Goal: Obtain resource: Download file/media

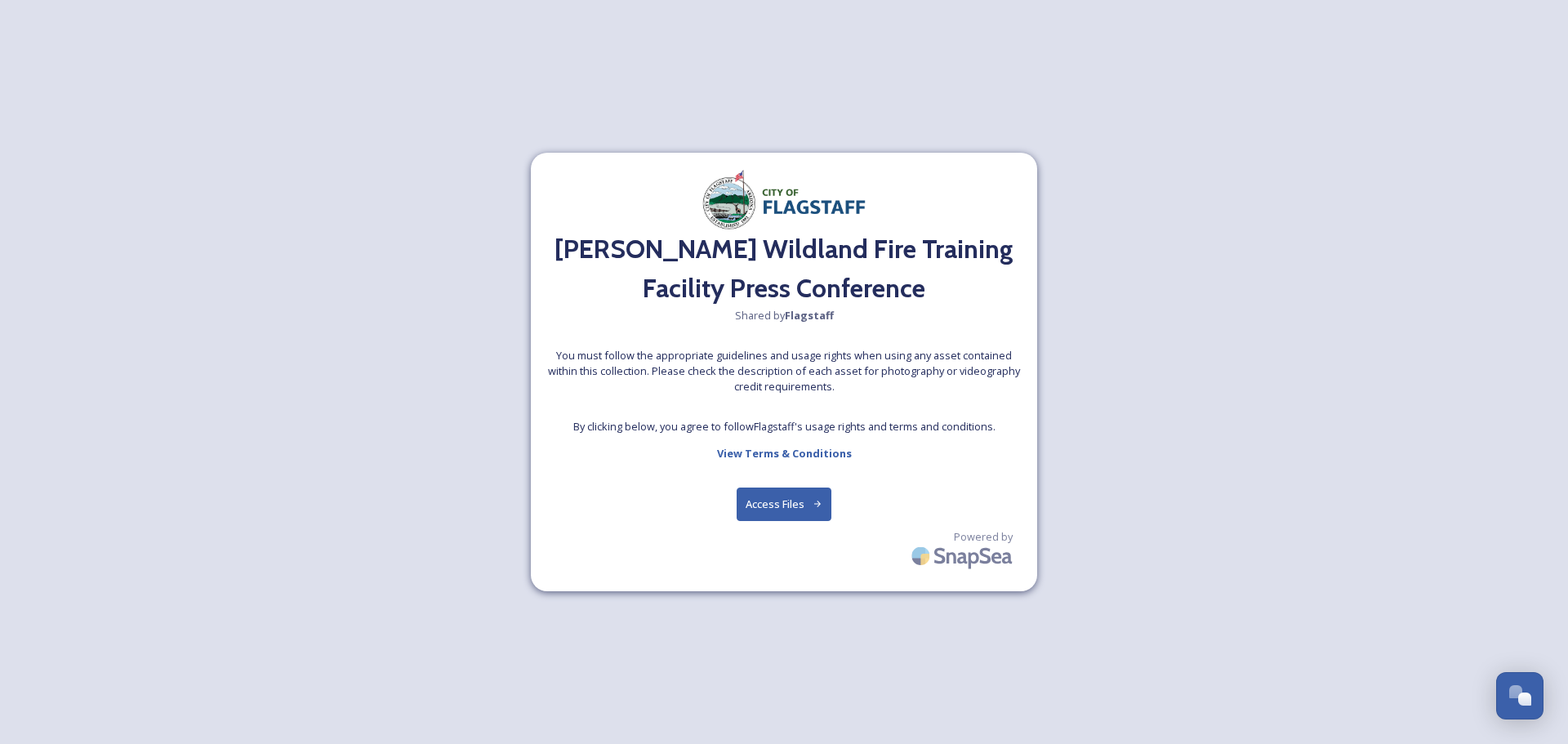
click at [804, 500] on button "Access Files" at bounding box center [784, 504] width 95 height 34
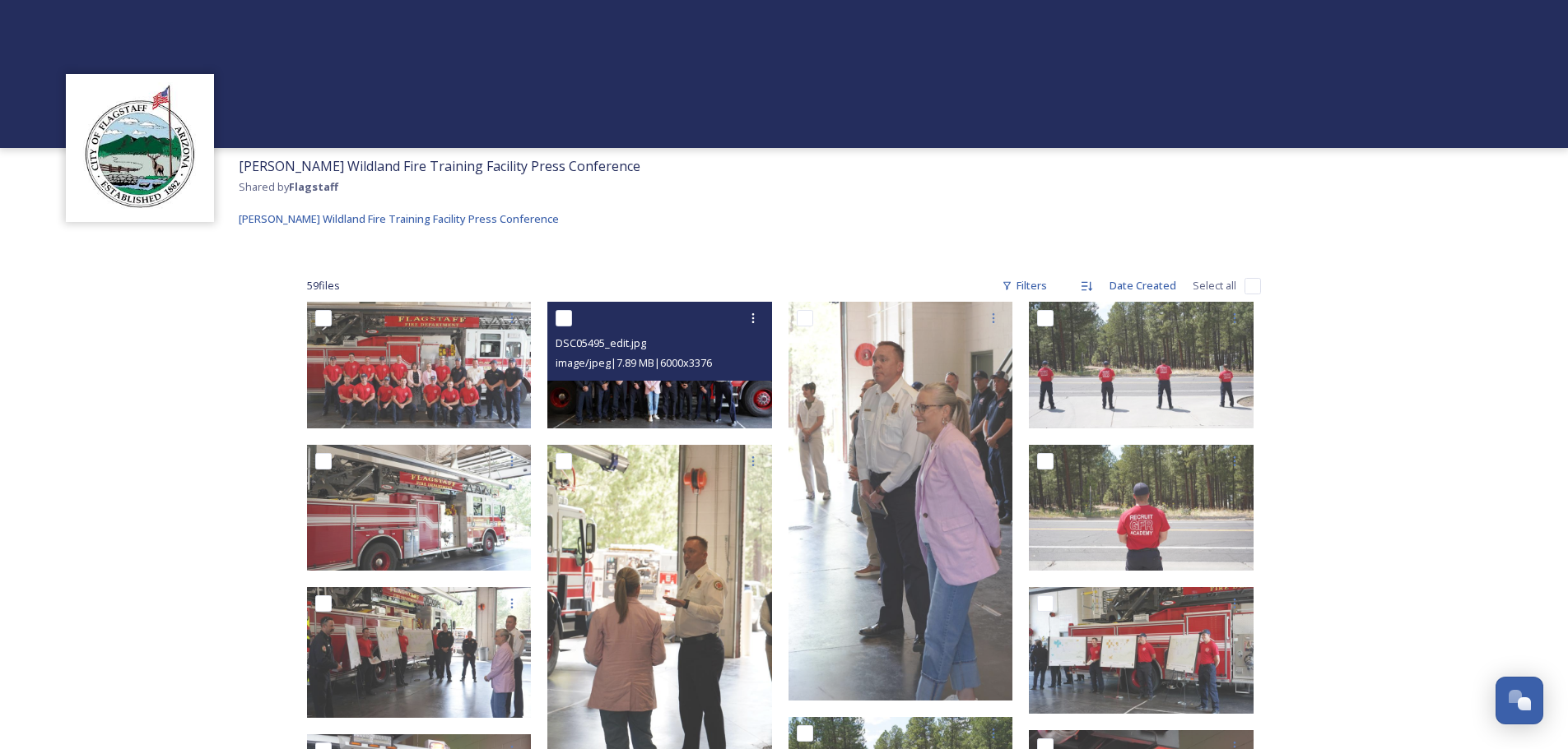
click at [701, 387] on img at bounding box center [660, 366] width 225 height 127
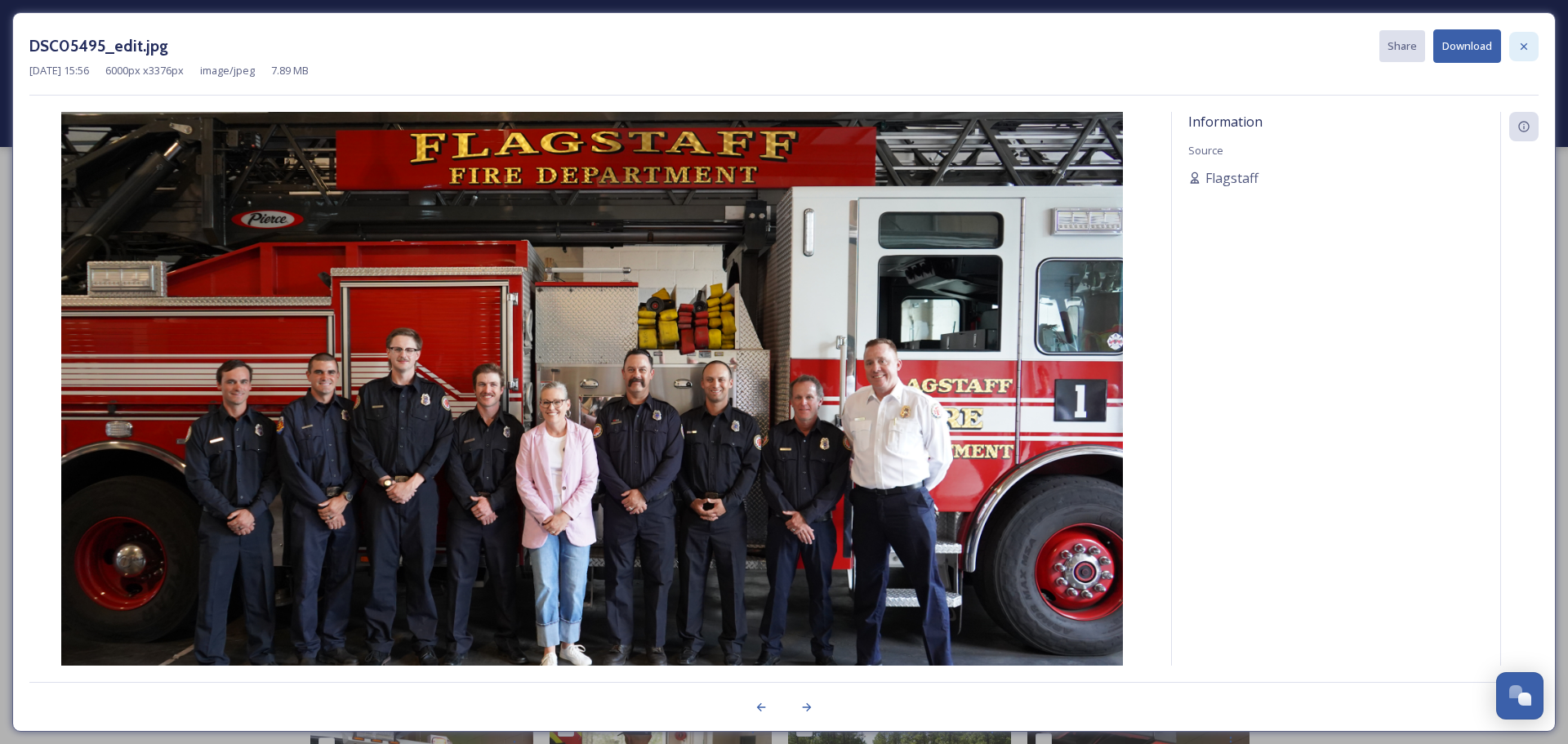
click at [1523, 49] on icon at bounding box center [1524, 47] width 13 height 13
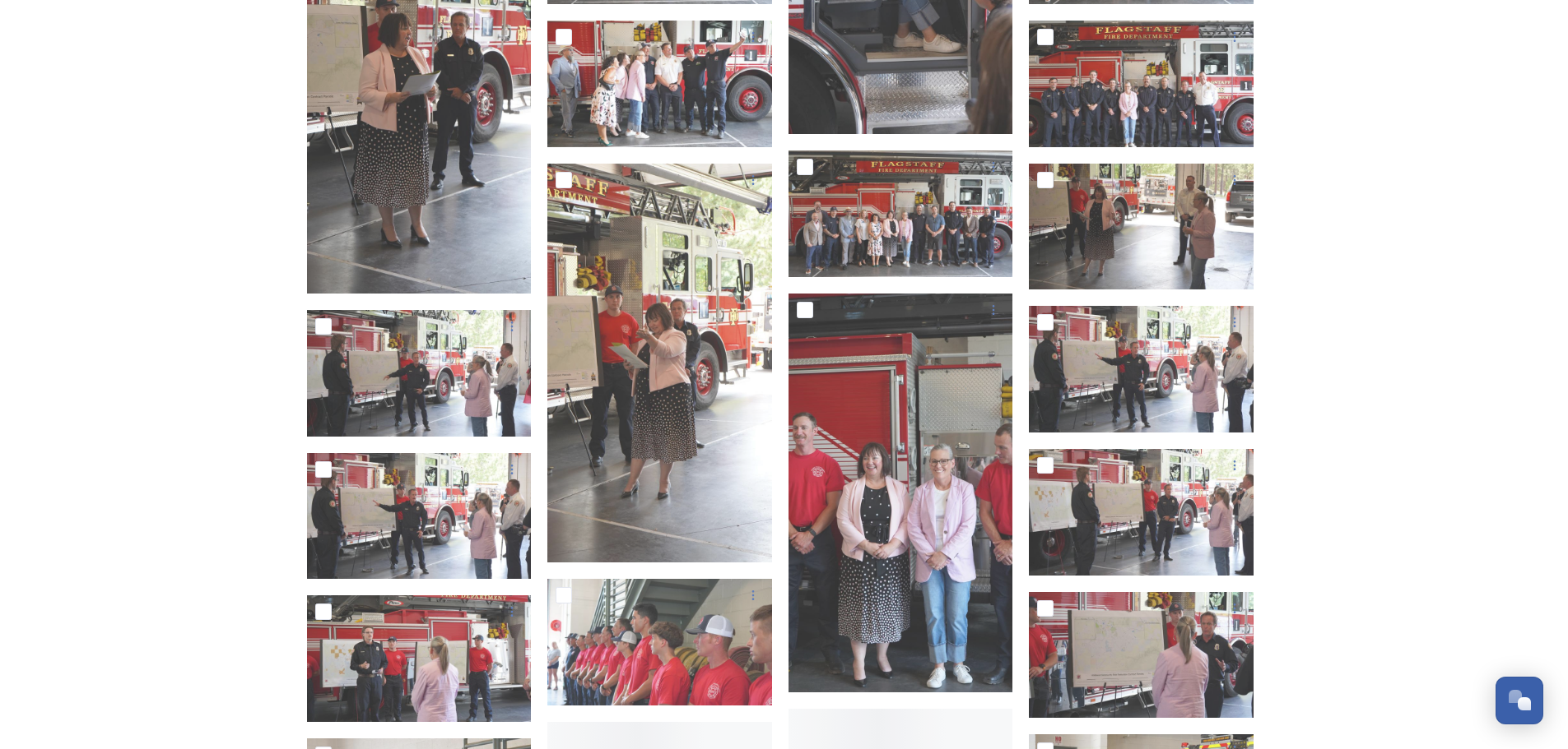
scroll to position [2138, 0]
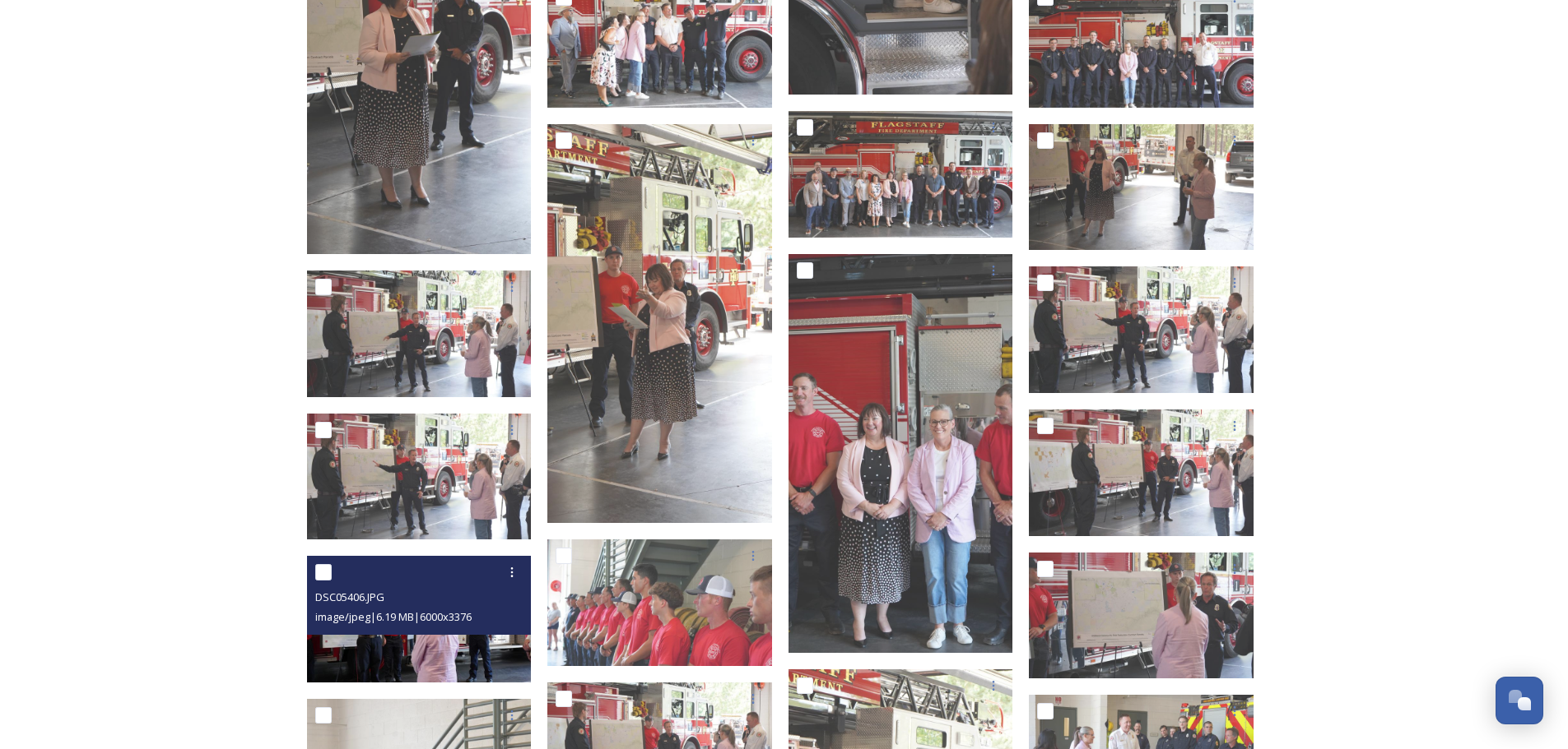
click at [418, 620] on span "image/jpeg | 6.19 MB | 6000 x 3376" at bounding box center [394, 617] width 157 height 15
click at [442, 656] on img at bounding box center [419, 620] width 225 height 127
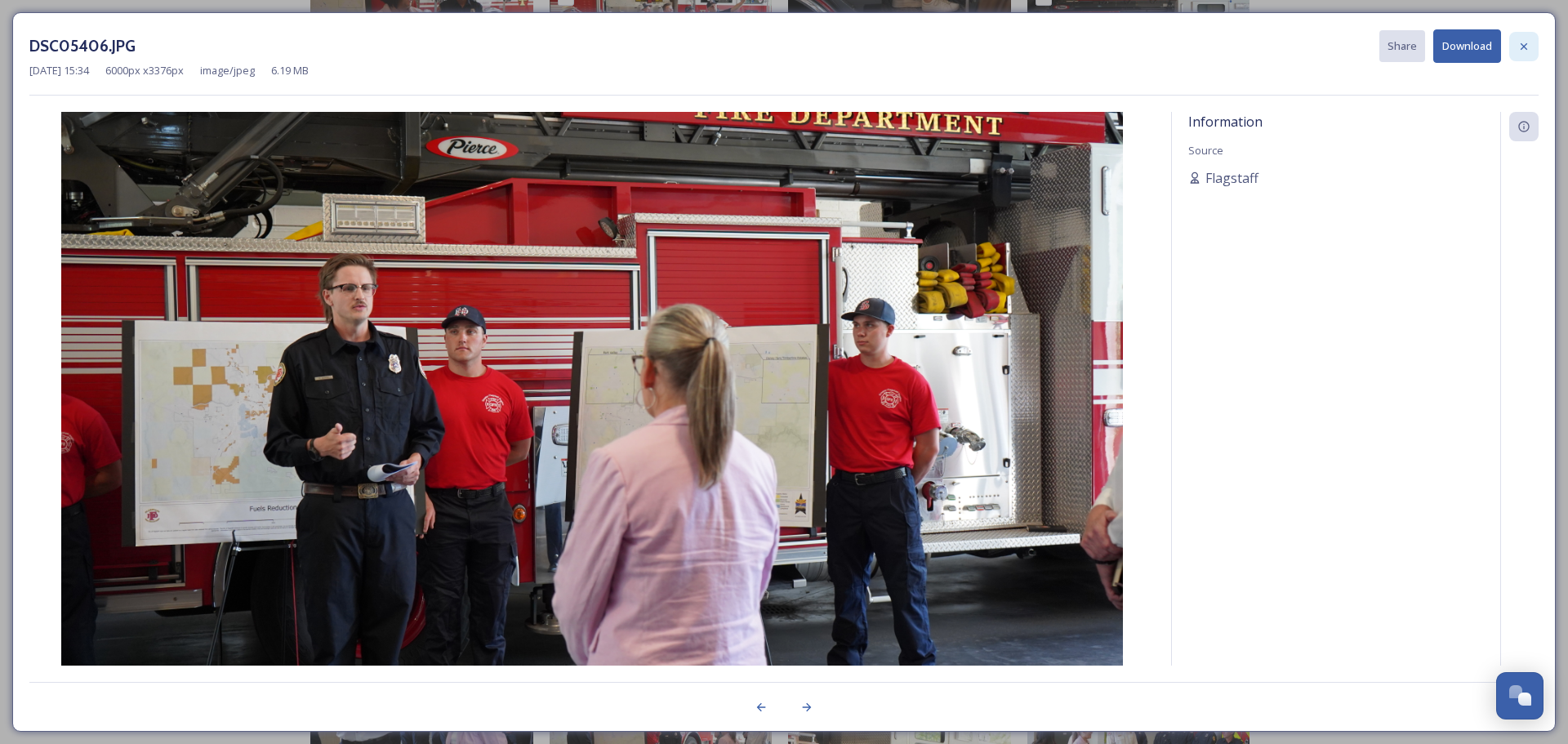
click at [1532, 51] on div at bounding box center [1524, 47] width 29 height 29
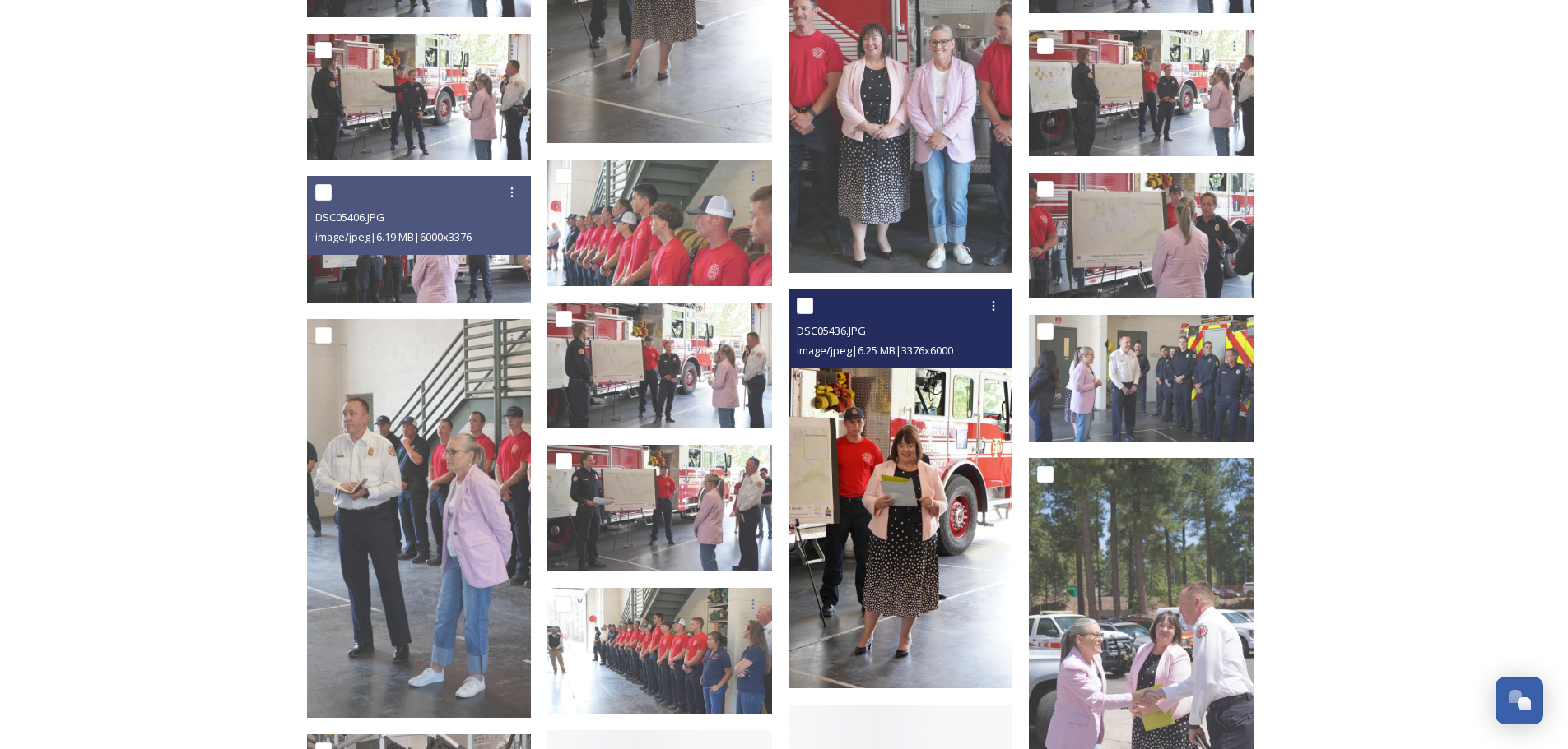
scroll to position [2550, 0]
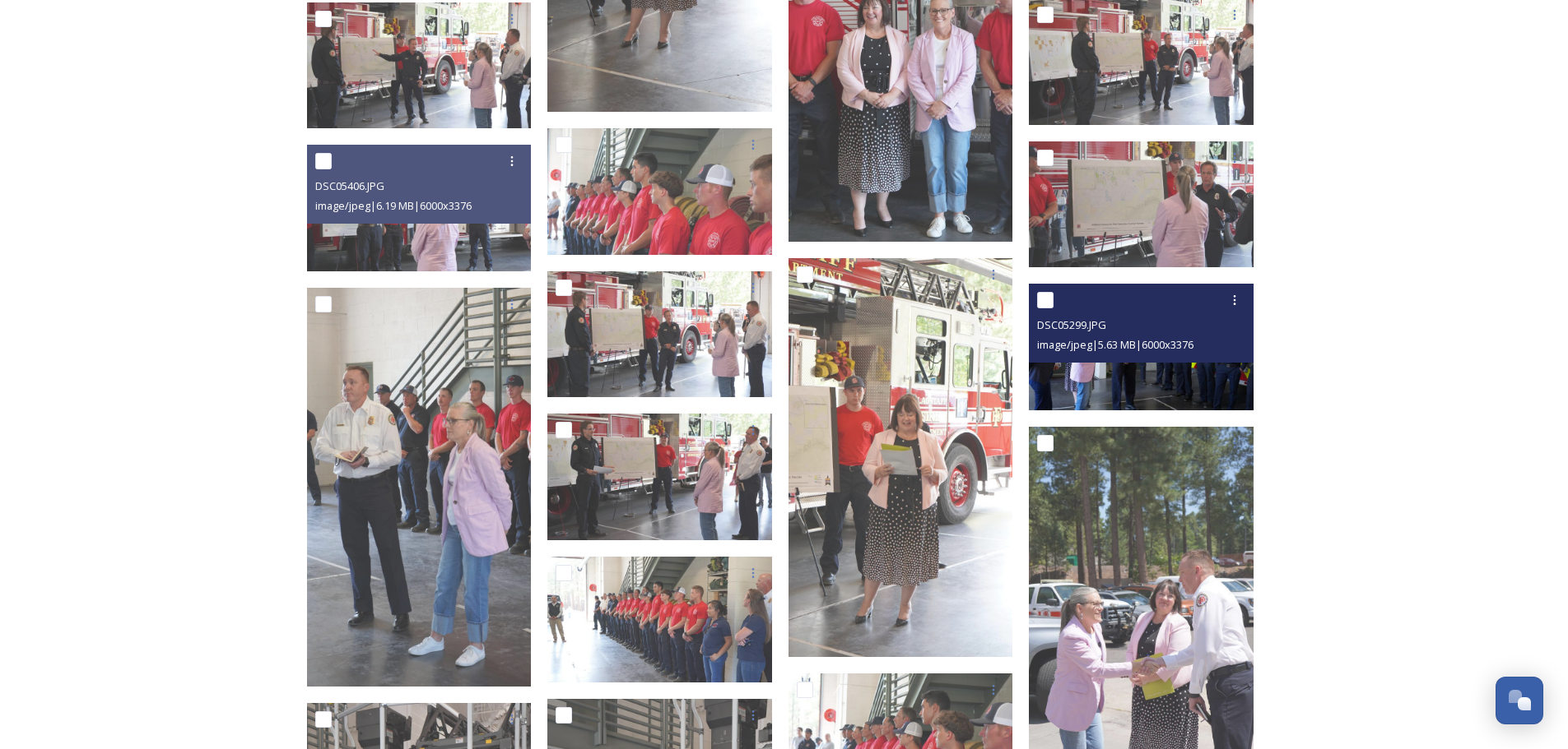
click at [1154, 353] on div "image/jpeg | 5.63 MB | 6000 x 3376" at bounding box center [1143, 344] width 212 height 19
click at [1133, 382] on img at bounding box center [1141, 347] width 225 height 127
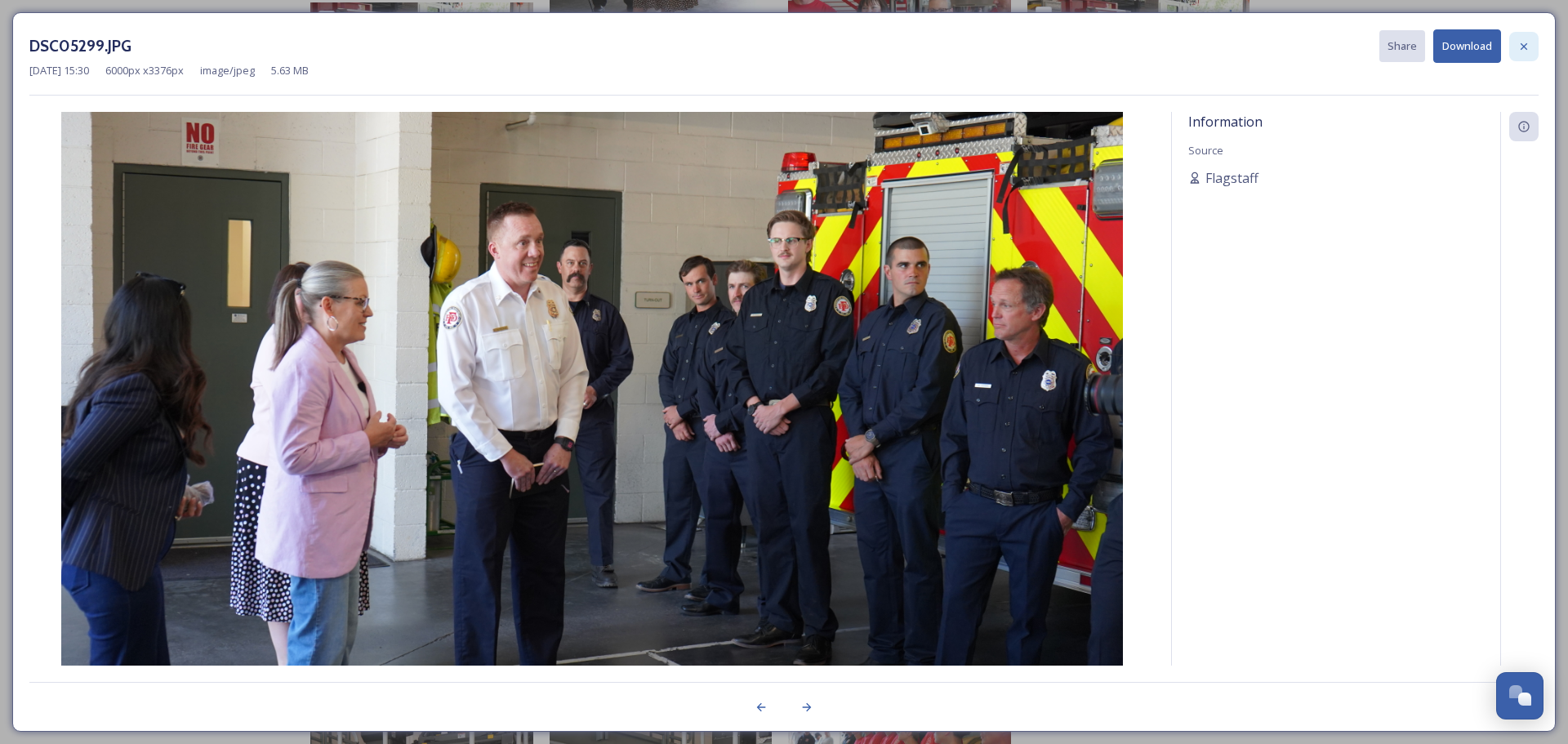
click at [1527, 55] on div at bounding box center [1524, 47] width 29 height 29
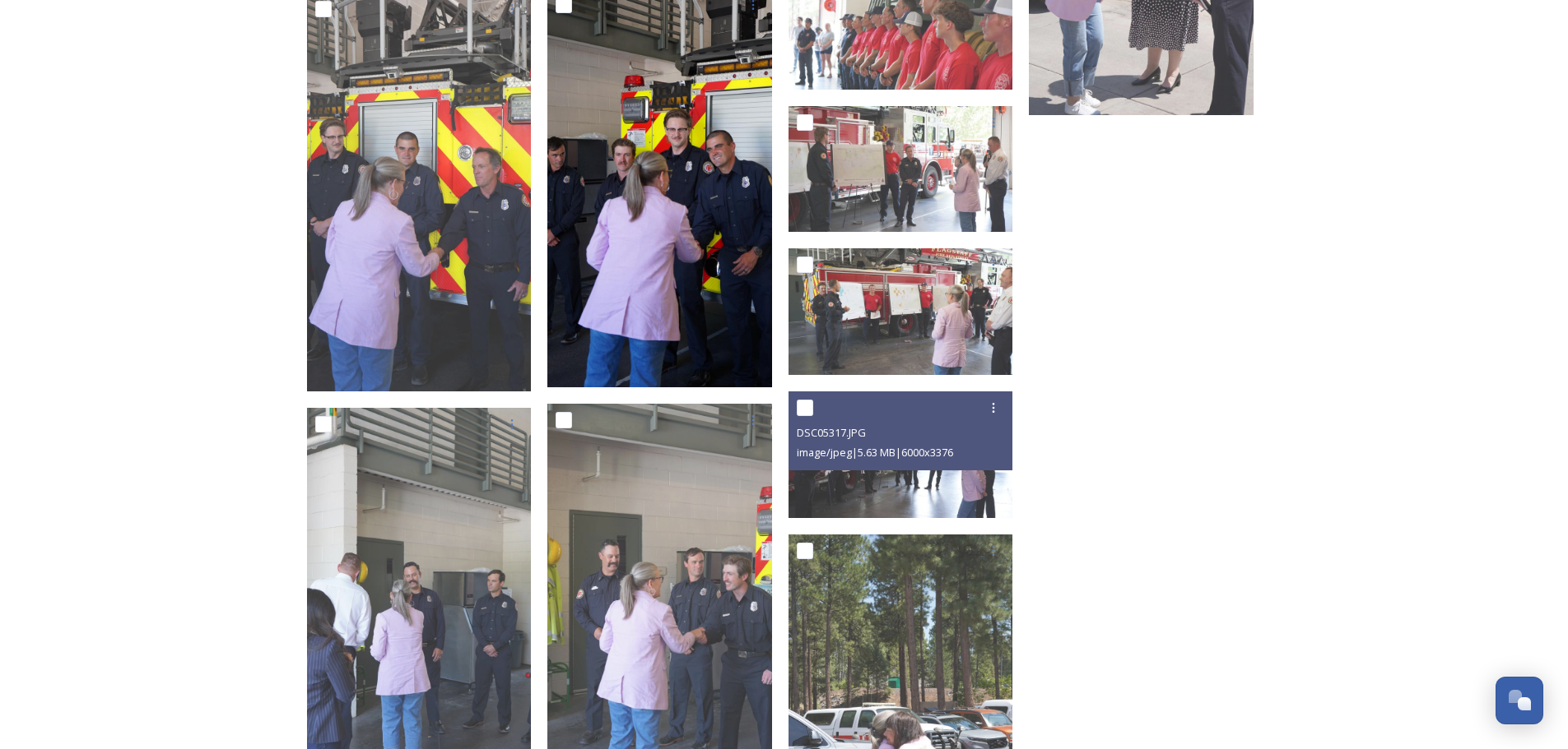
scroll to position [3208, 0]
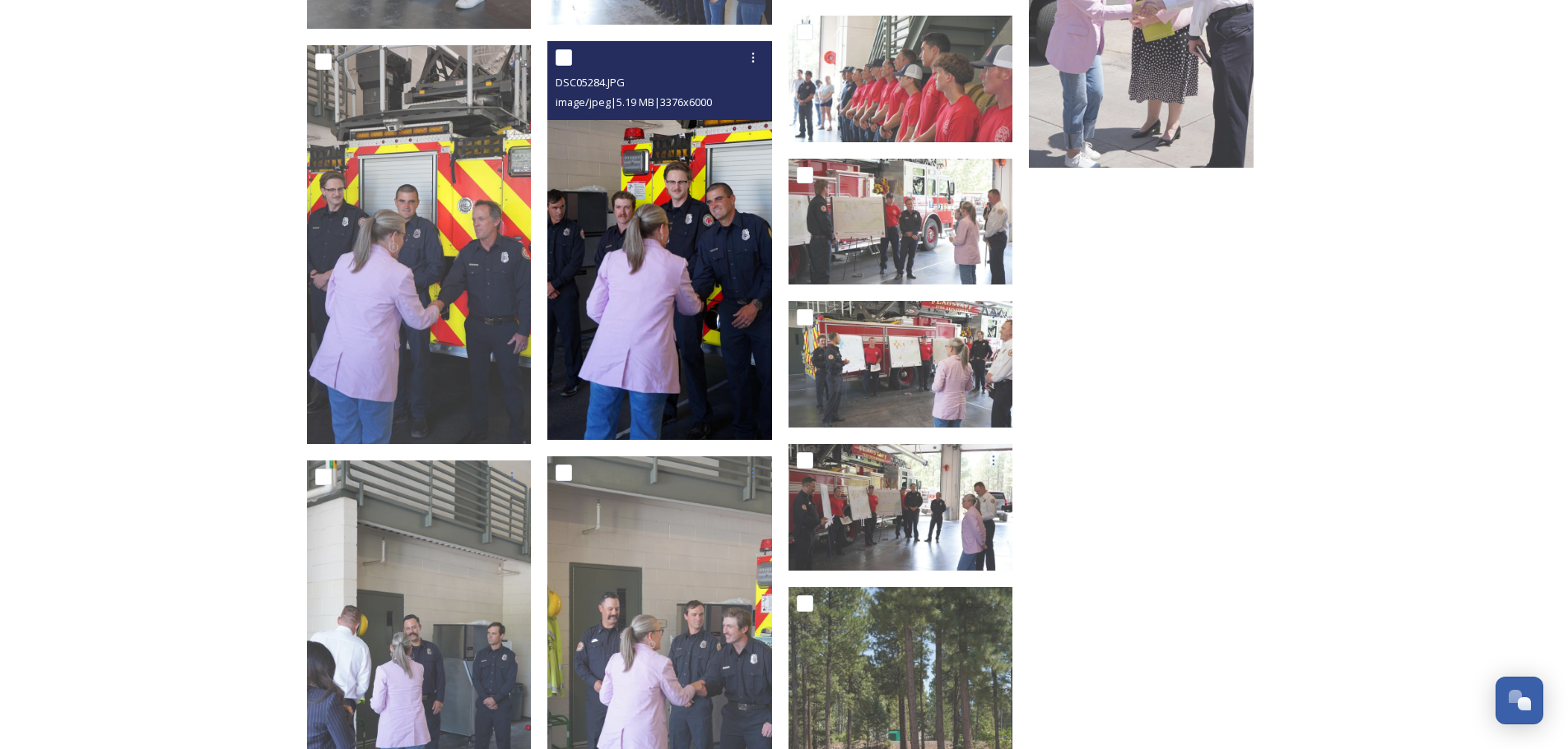
click at [702, 303] on img at bounding box center [660, 240] width 225 height 399
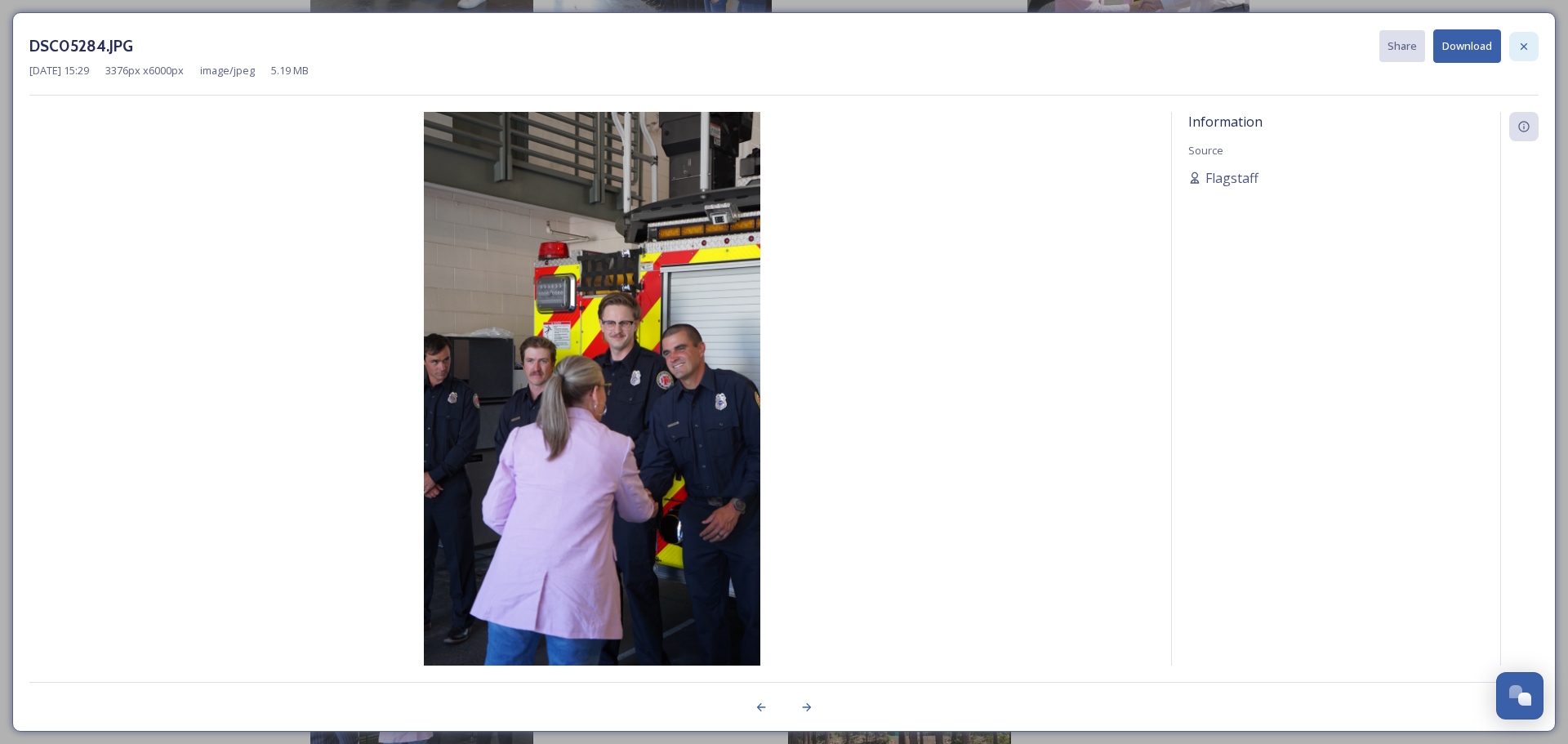
click at [1523, 49] on icon at bounding box center [1524, 47] width 13 height 13
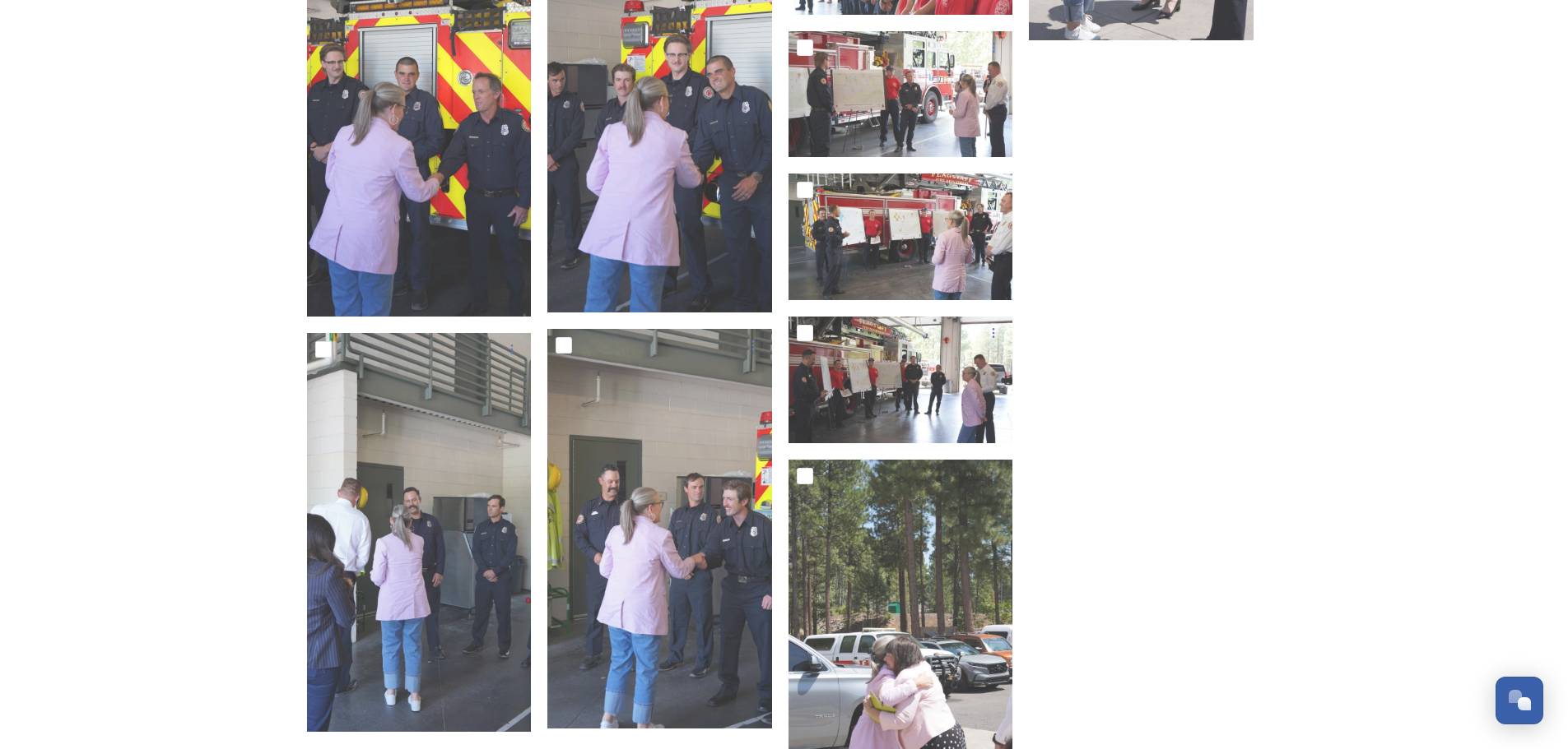
scroll to position [3317, 0]
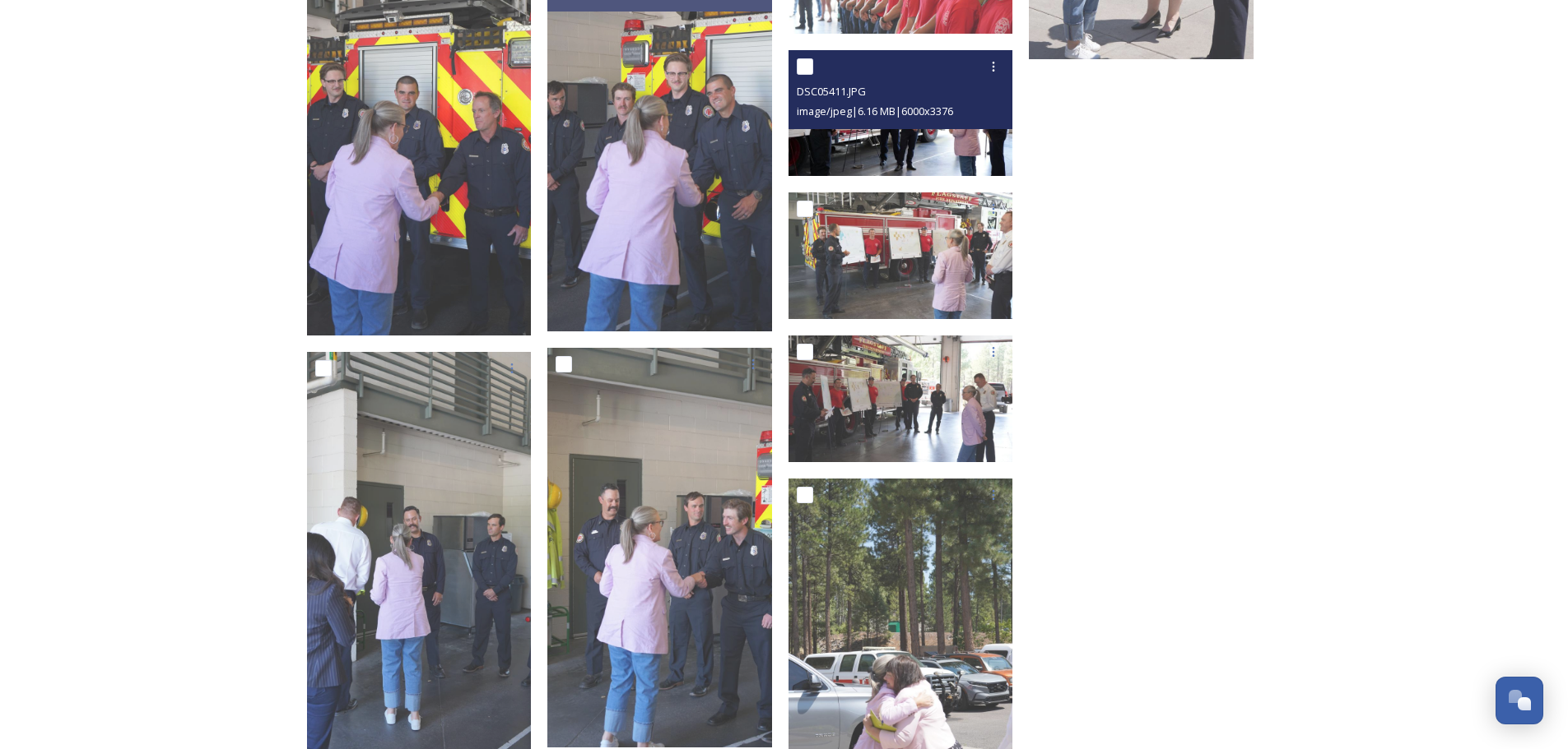
click at [918, 153] on img at bounding box center [901, 113] width 225 height 127
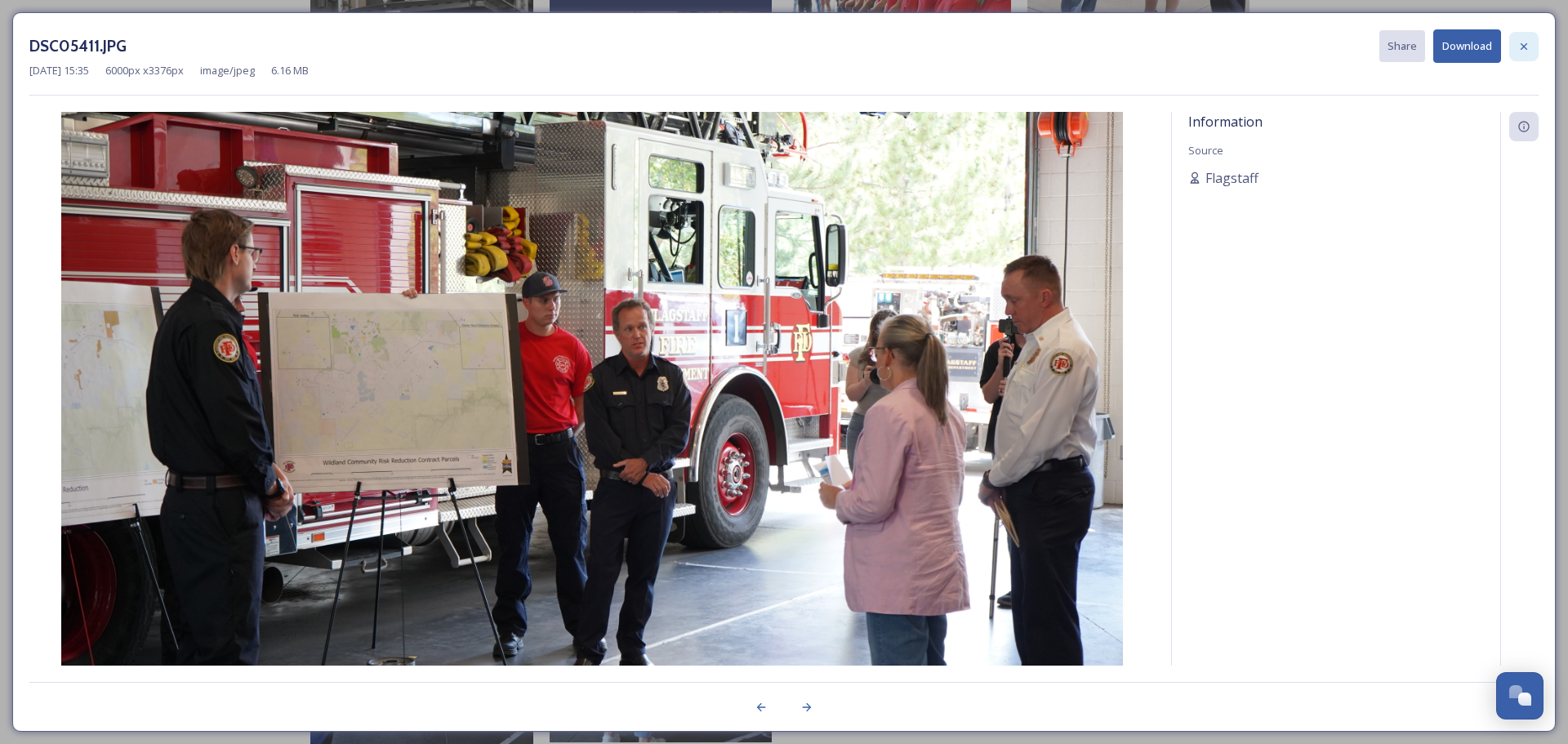
click at [1522, 49] on icon at bounding box center [1524, 47] width 13 height 13
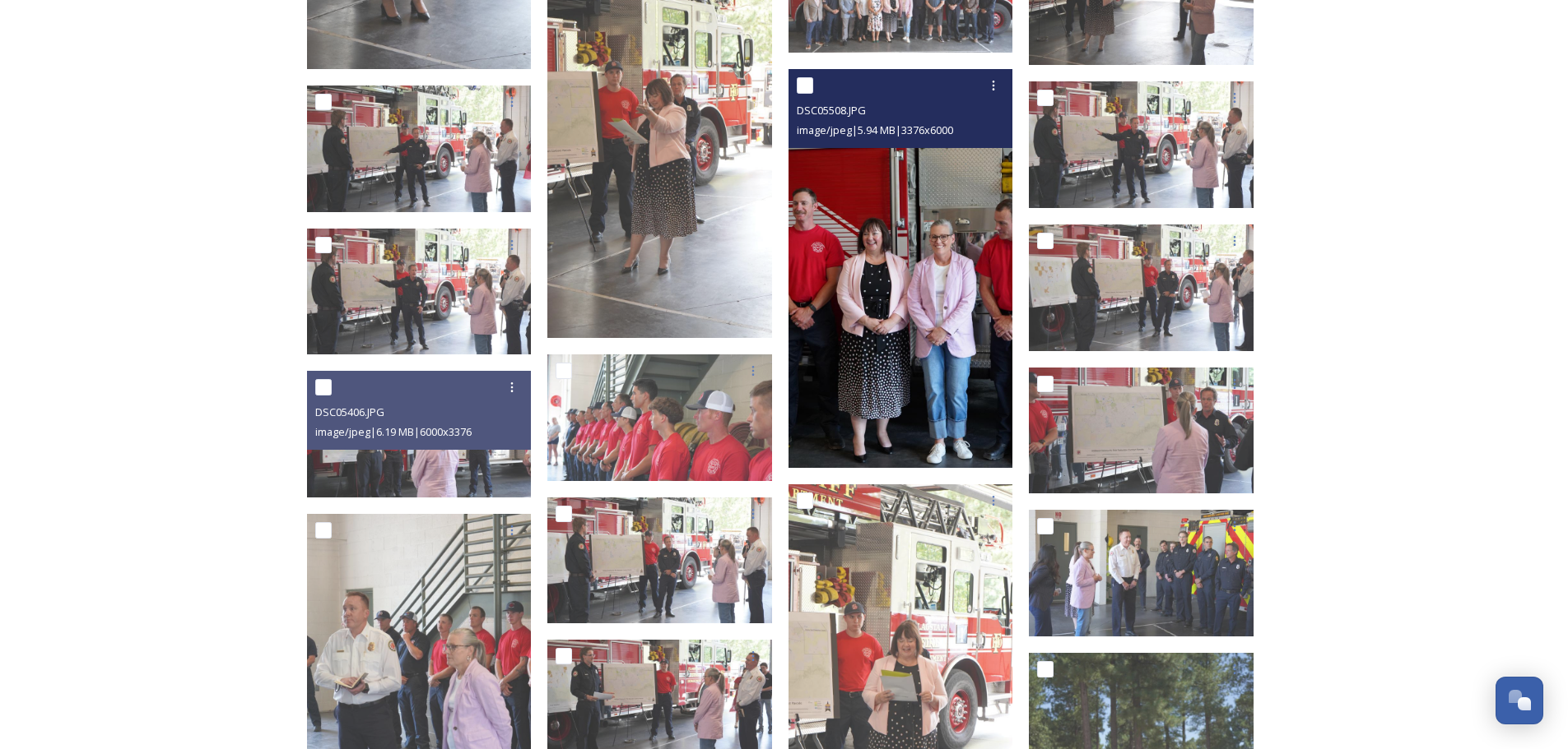
scroll to position [2330, 0]
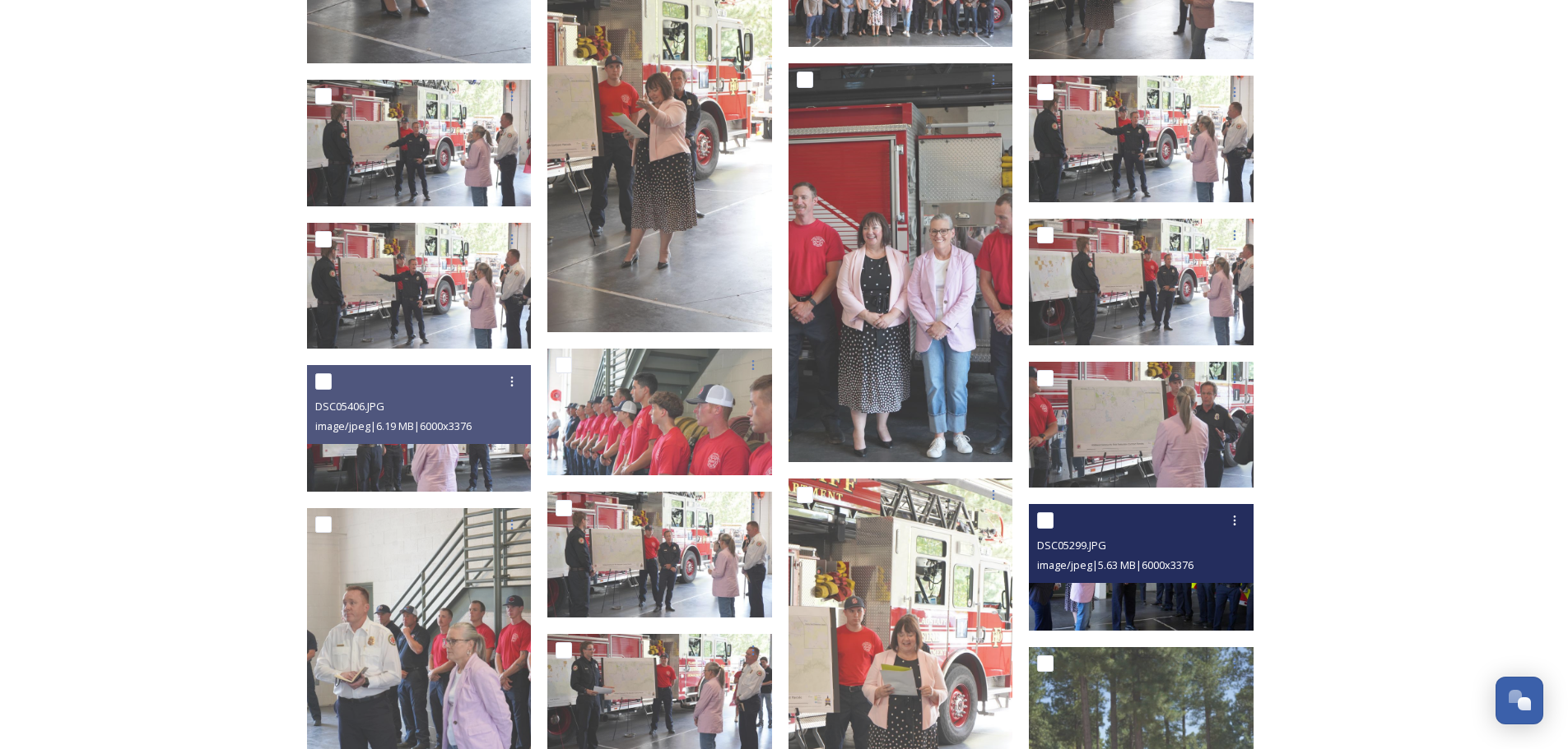
click at [1094, 591] on img at bounding box center [1141, 568] width 225 height 127
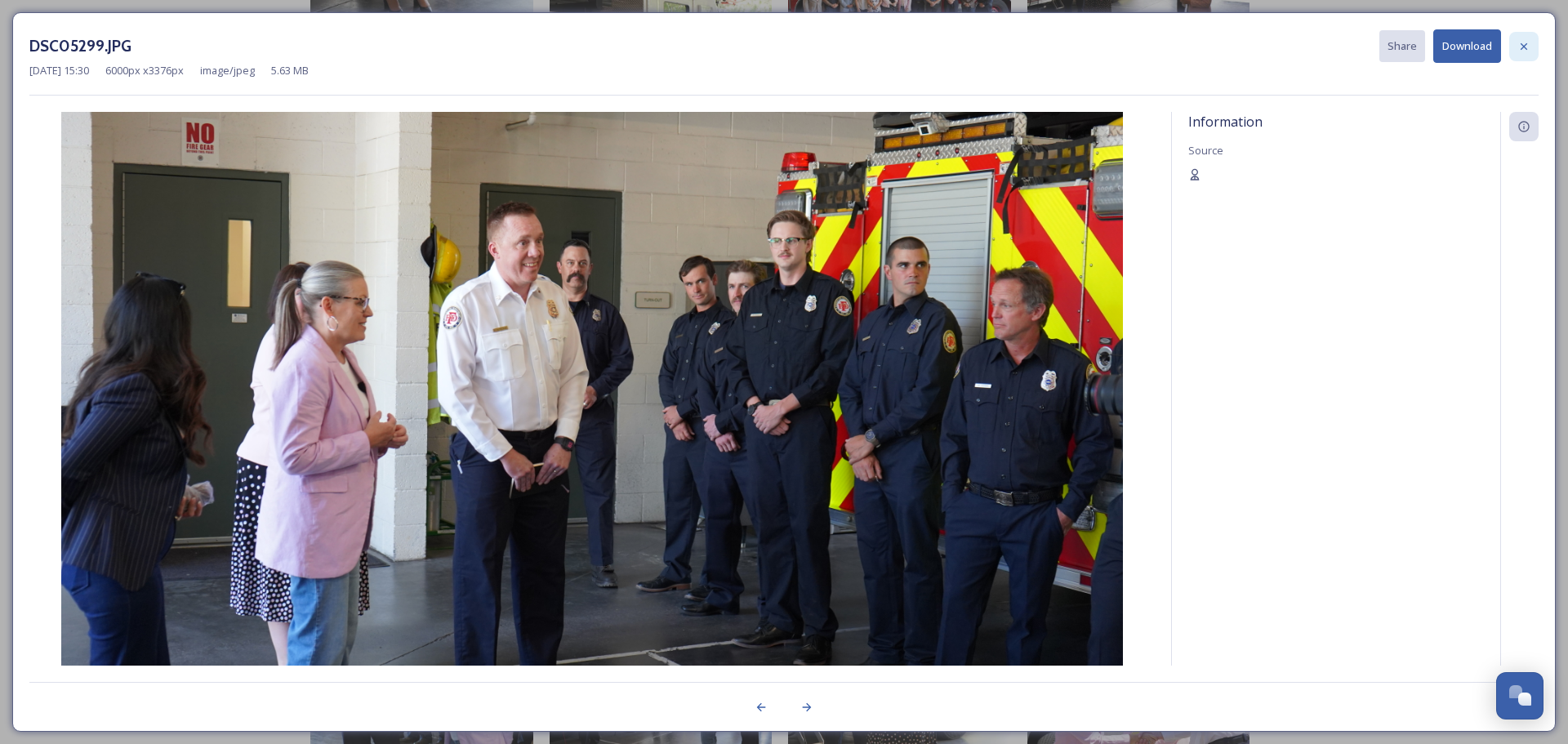
click at [1526, 48] on icon at bounding box center [1524, 45] width 6 height 6
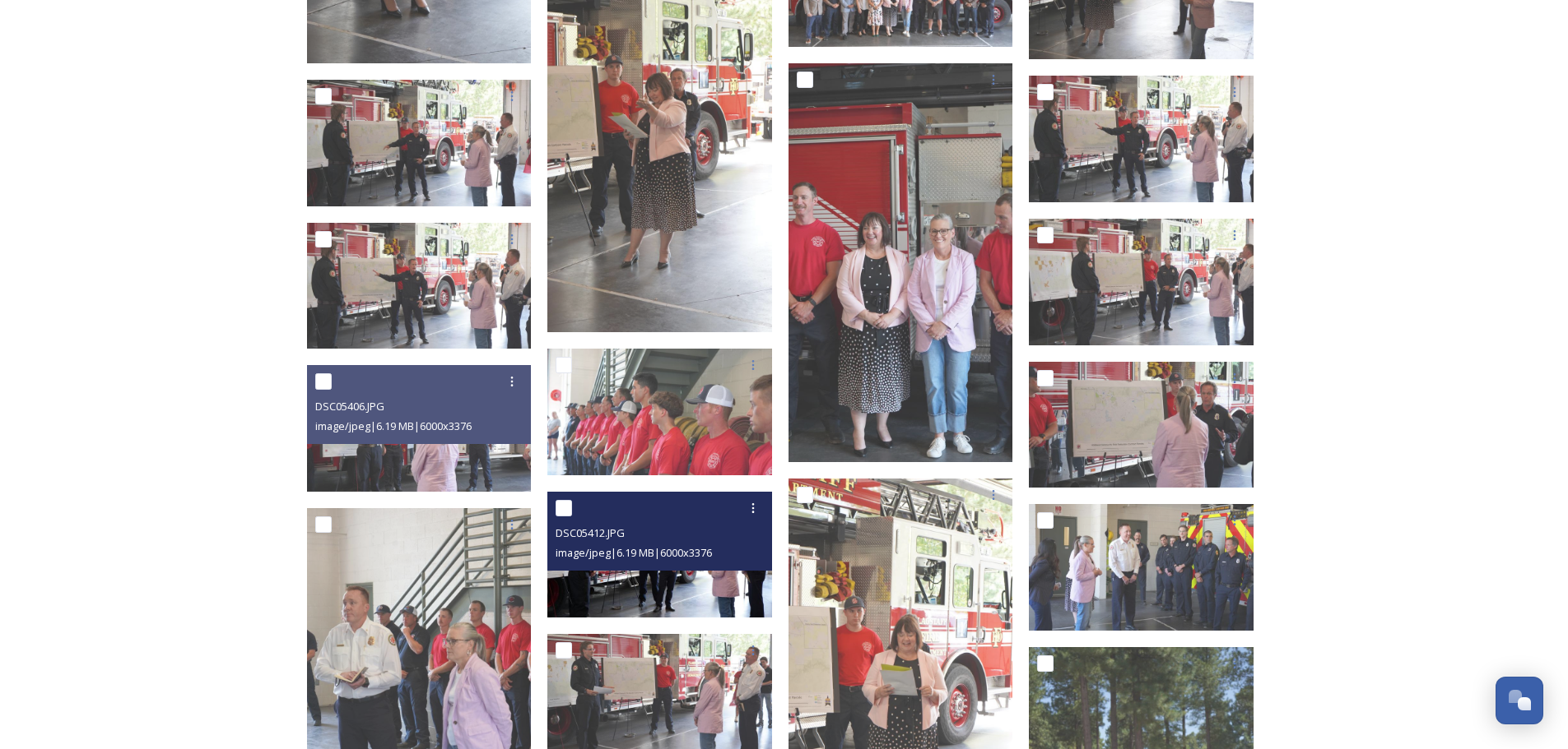
click at [677, 579] on img at bounding box center [660, 555] width 225 height 127
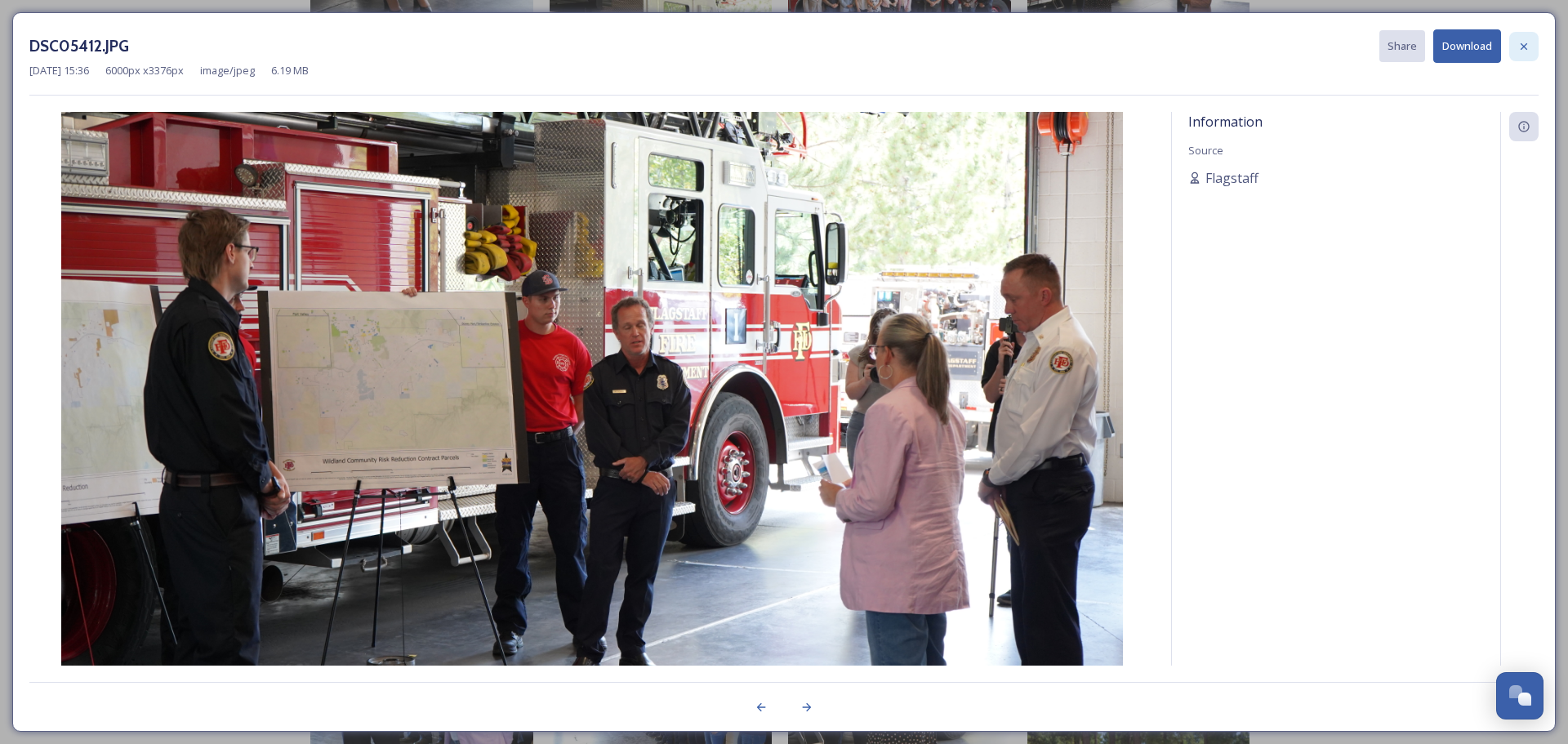
click at [1524, 47] on icon at bounding box center [1524, 45] width 6 height 6
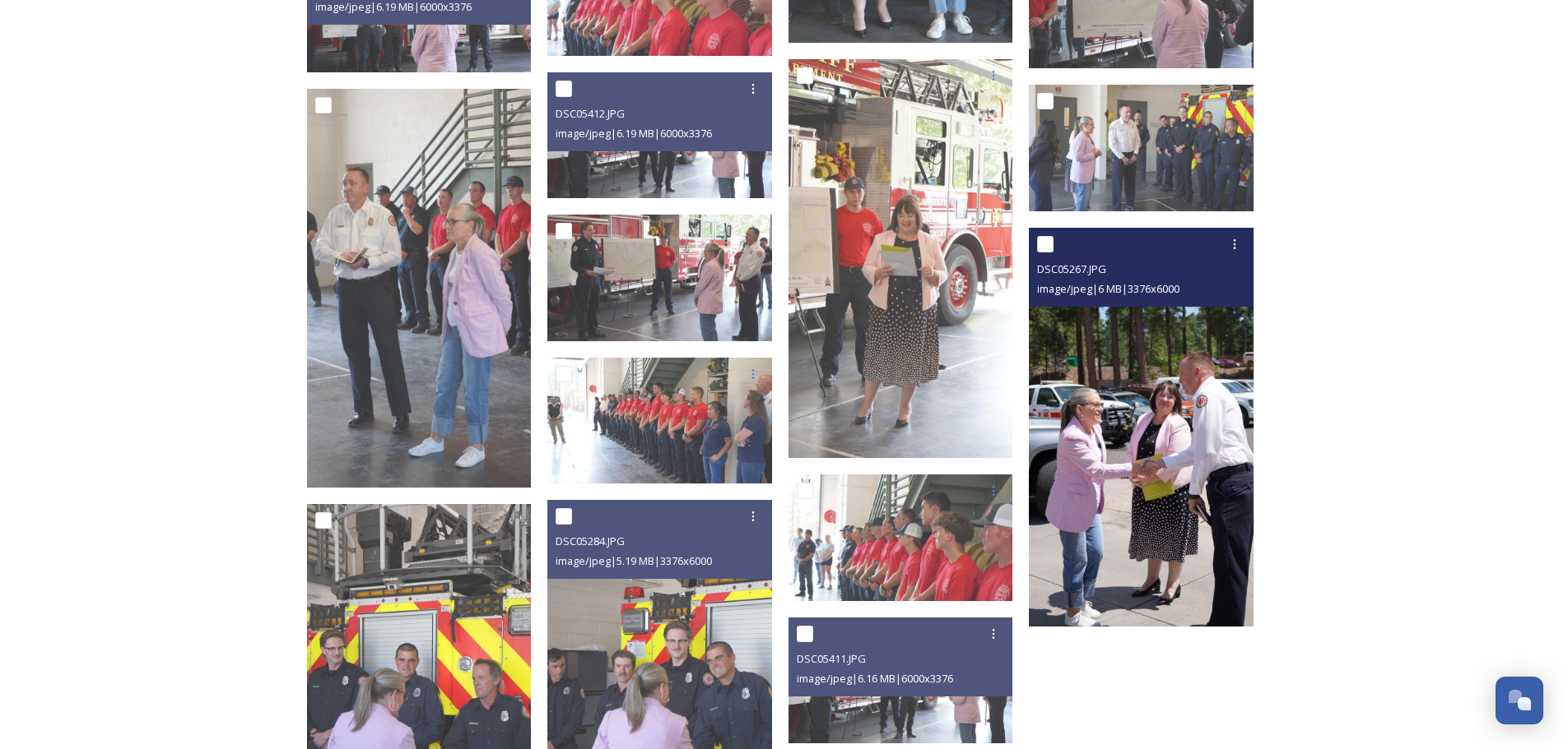
scroll to position [2906, 0]
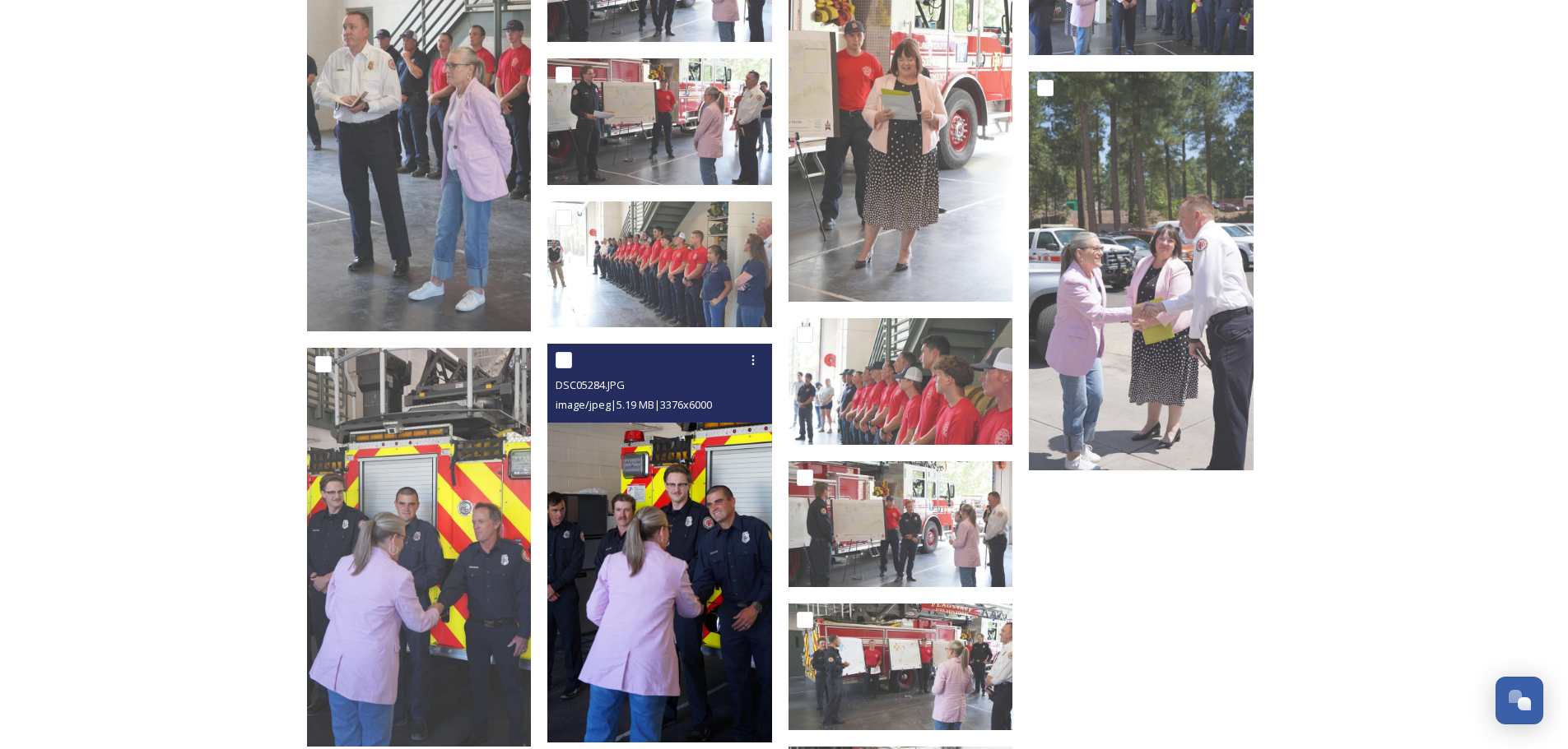
click at [698, 598] on img at bounding box center [660, 543] width 225 height 399
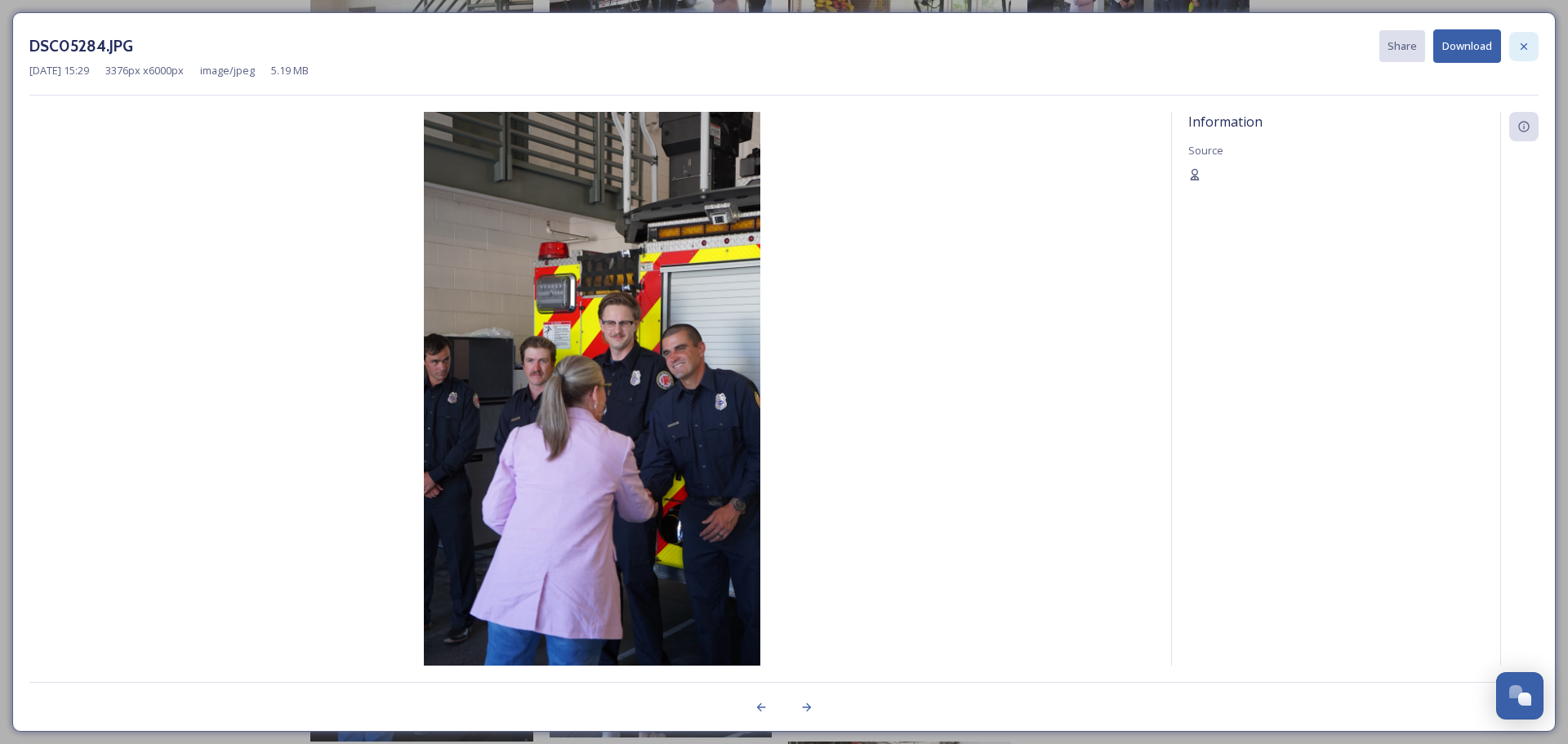
click at [1521, 40] on icon at bounding box center [1524, 47] width 13 height 13
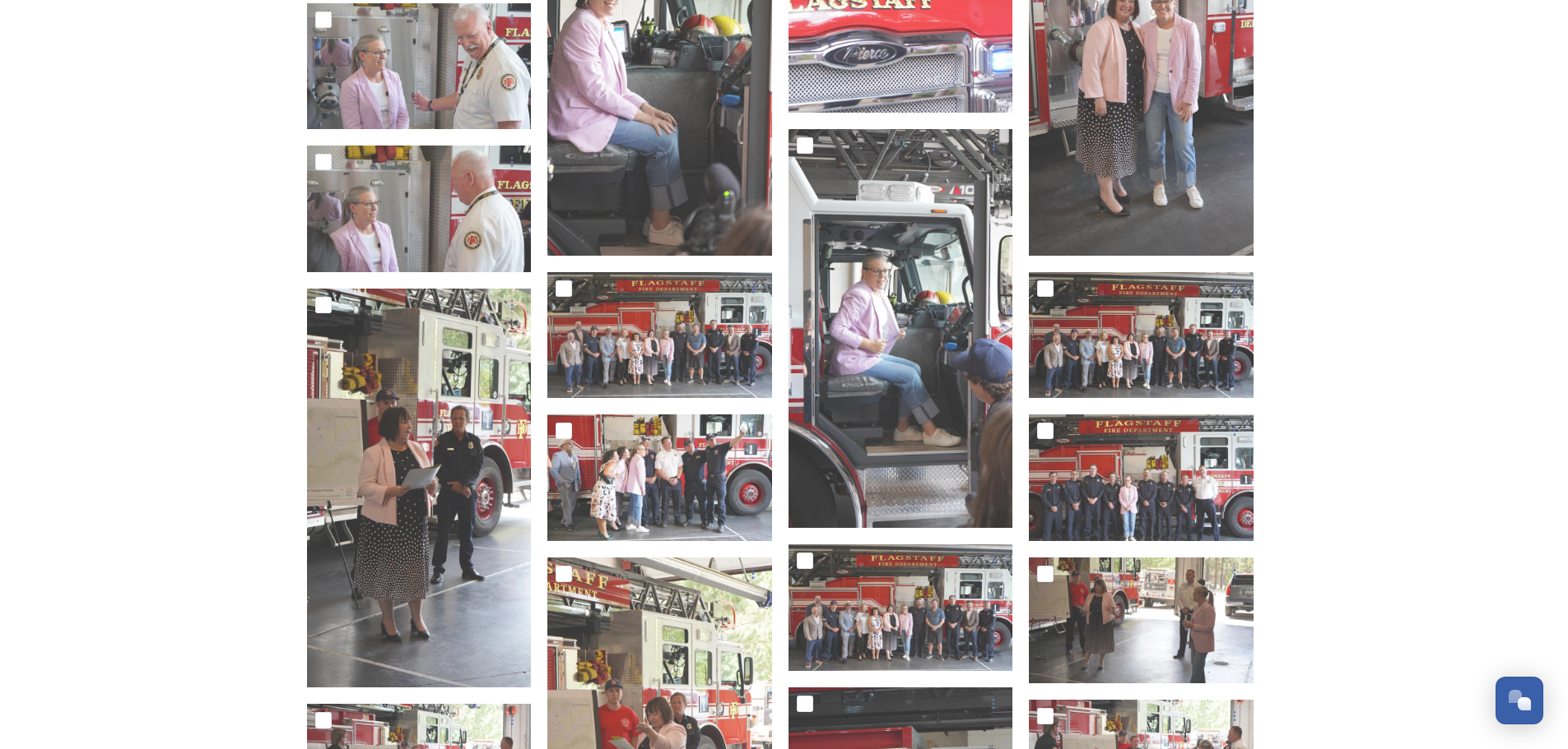
scroll to position [1671, 0]
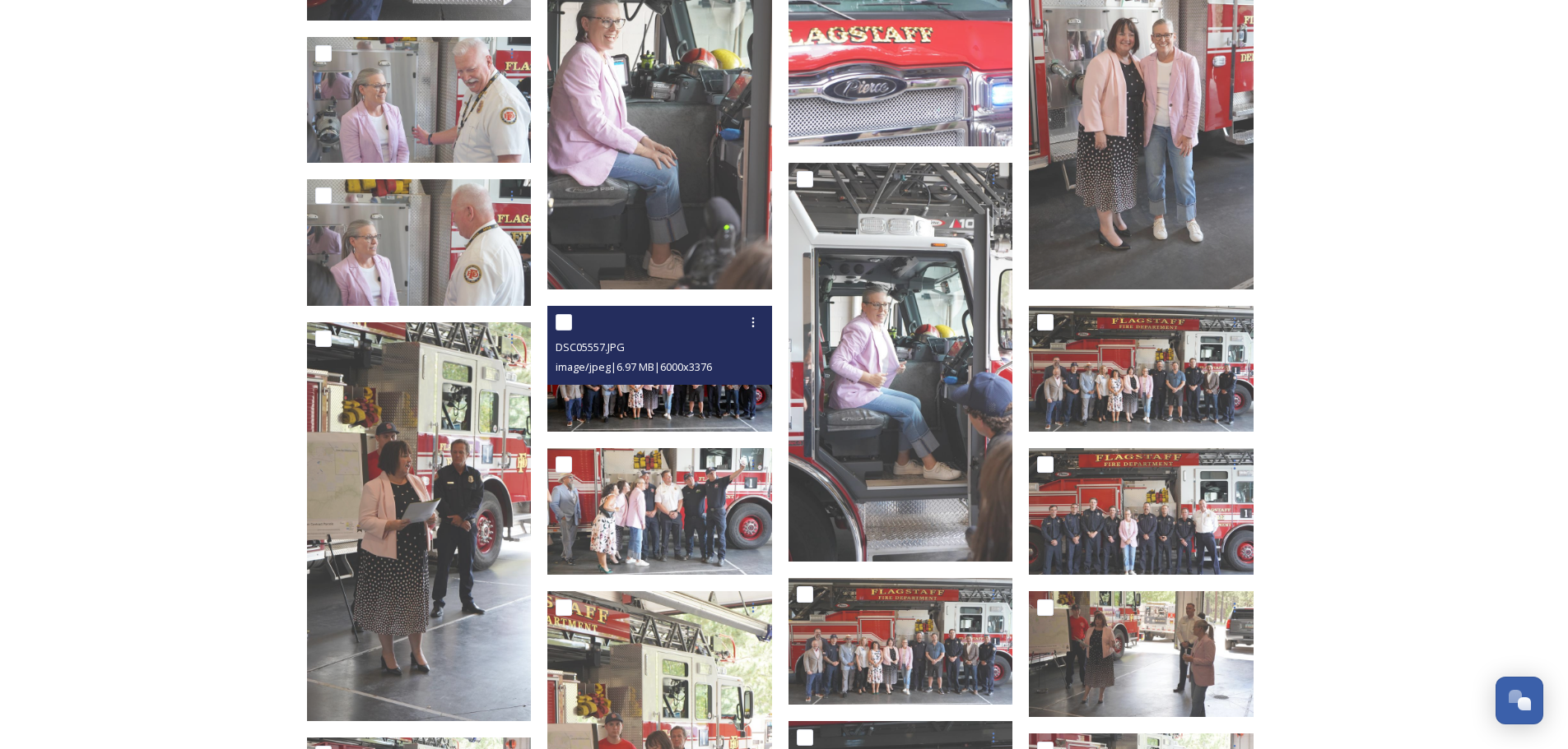
click at [706, 410] on img at bounding box center [660, 369] width 225 height 127
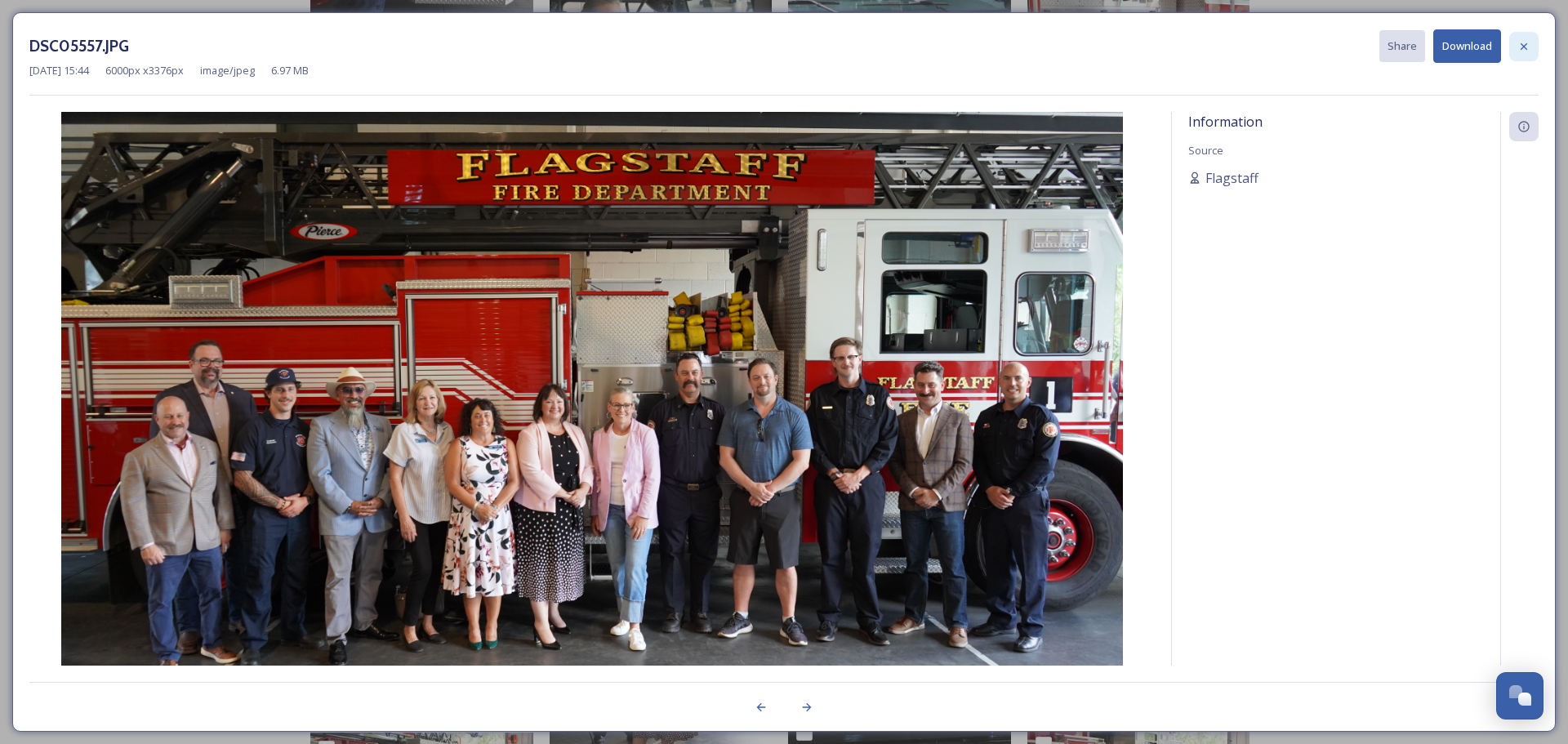
click at [1523, 47] on icon at bounding box center [1524, 45] width 6 height 6
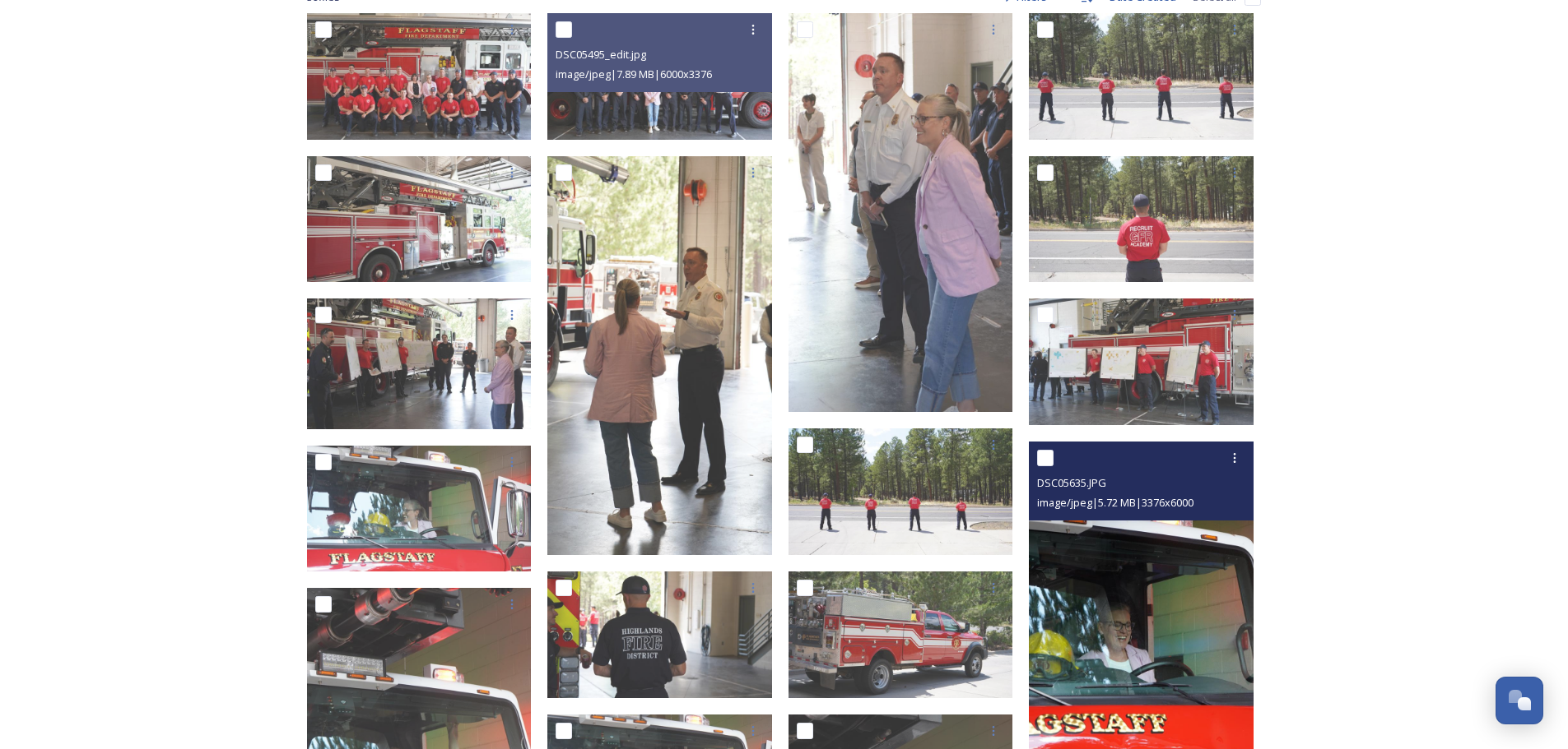
scroll to position [191, 0]
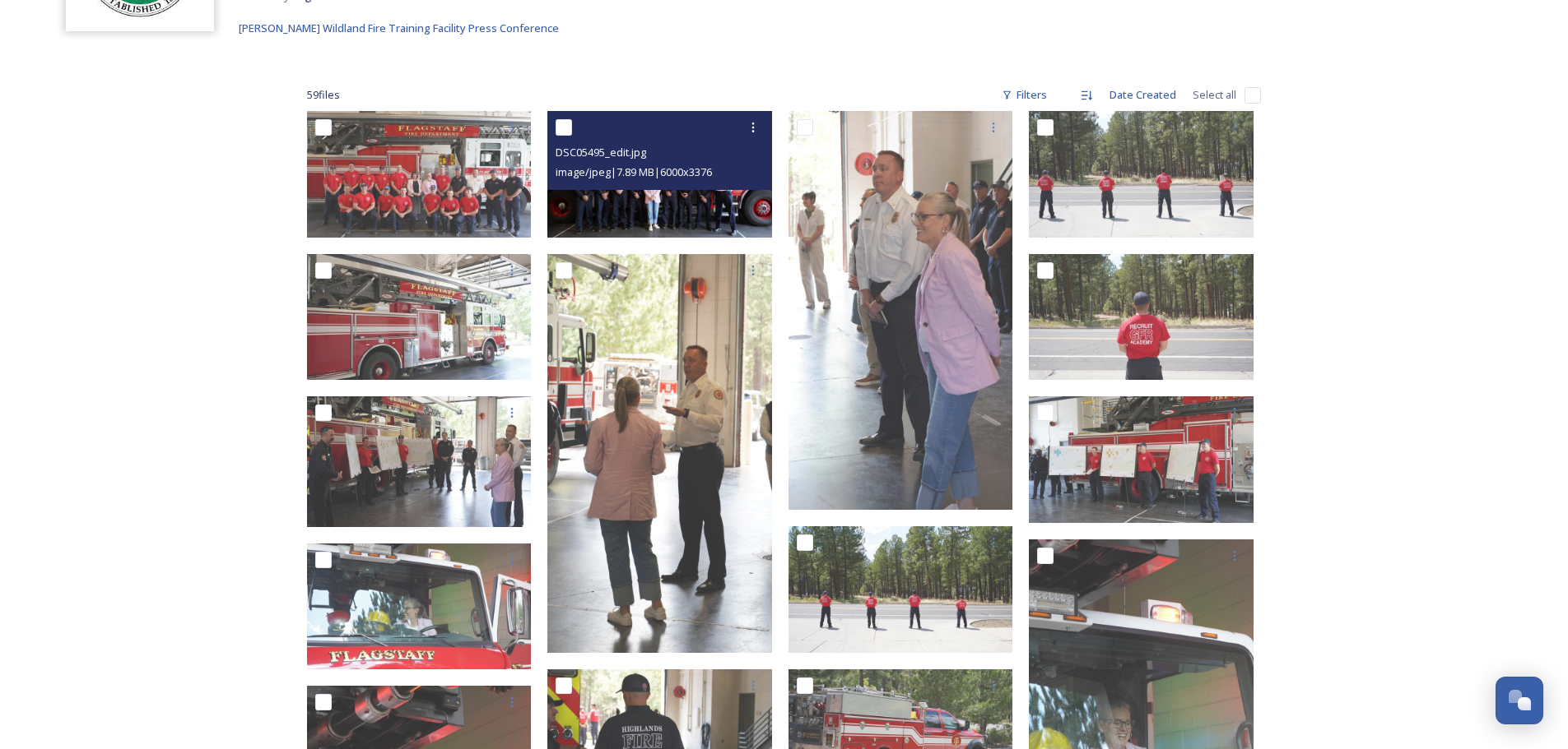
click at [680, 219] on img at bounding box center [660, 175] width 225 height 127
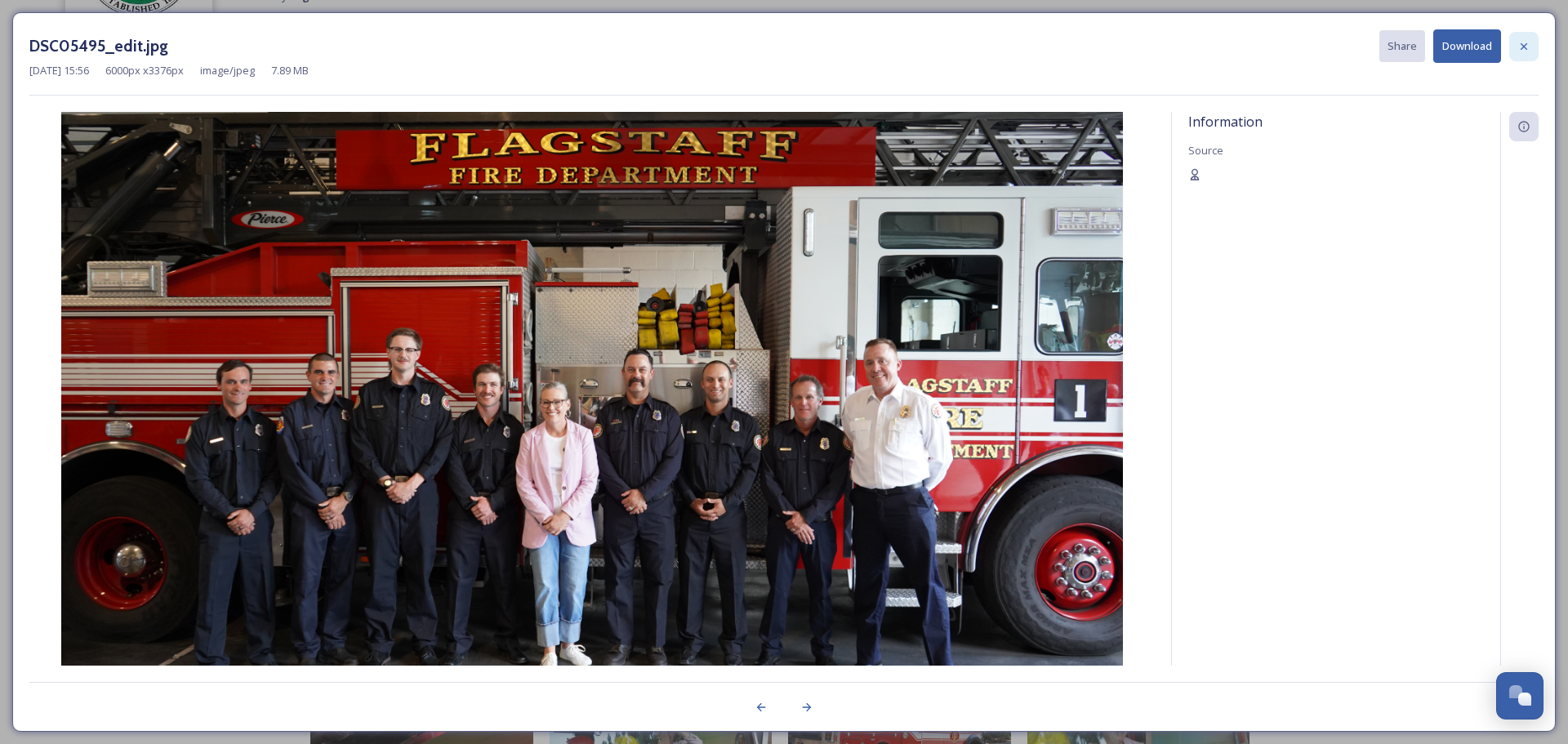
click at [1532, 52] on div at bounding box center [1524, 47] width 29 height 29
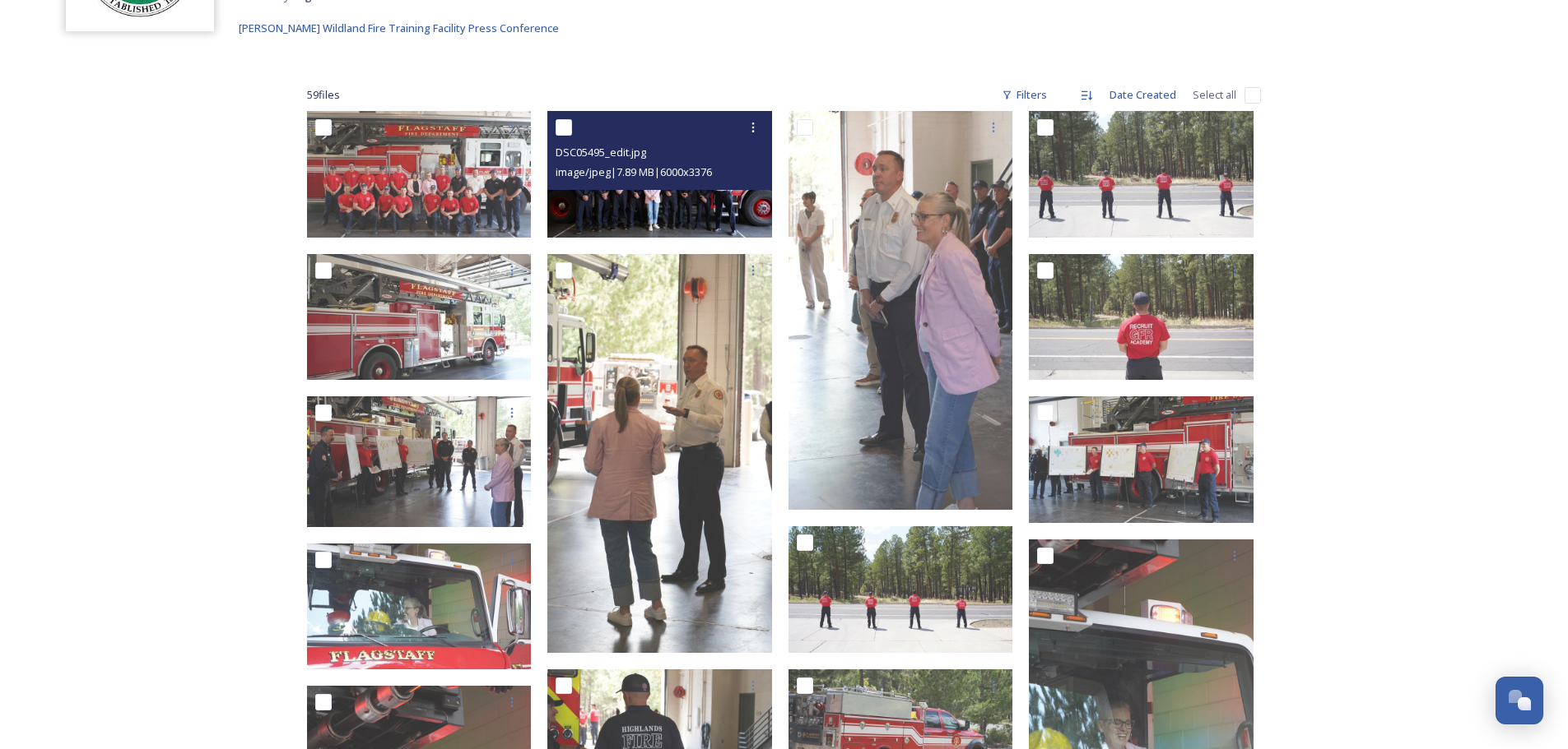
click at [715, 220] on img at bounding box center [660, 175] width 225 height 127
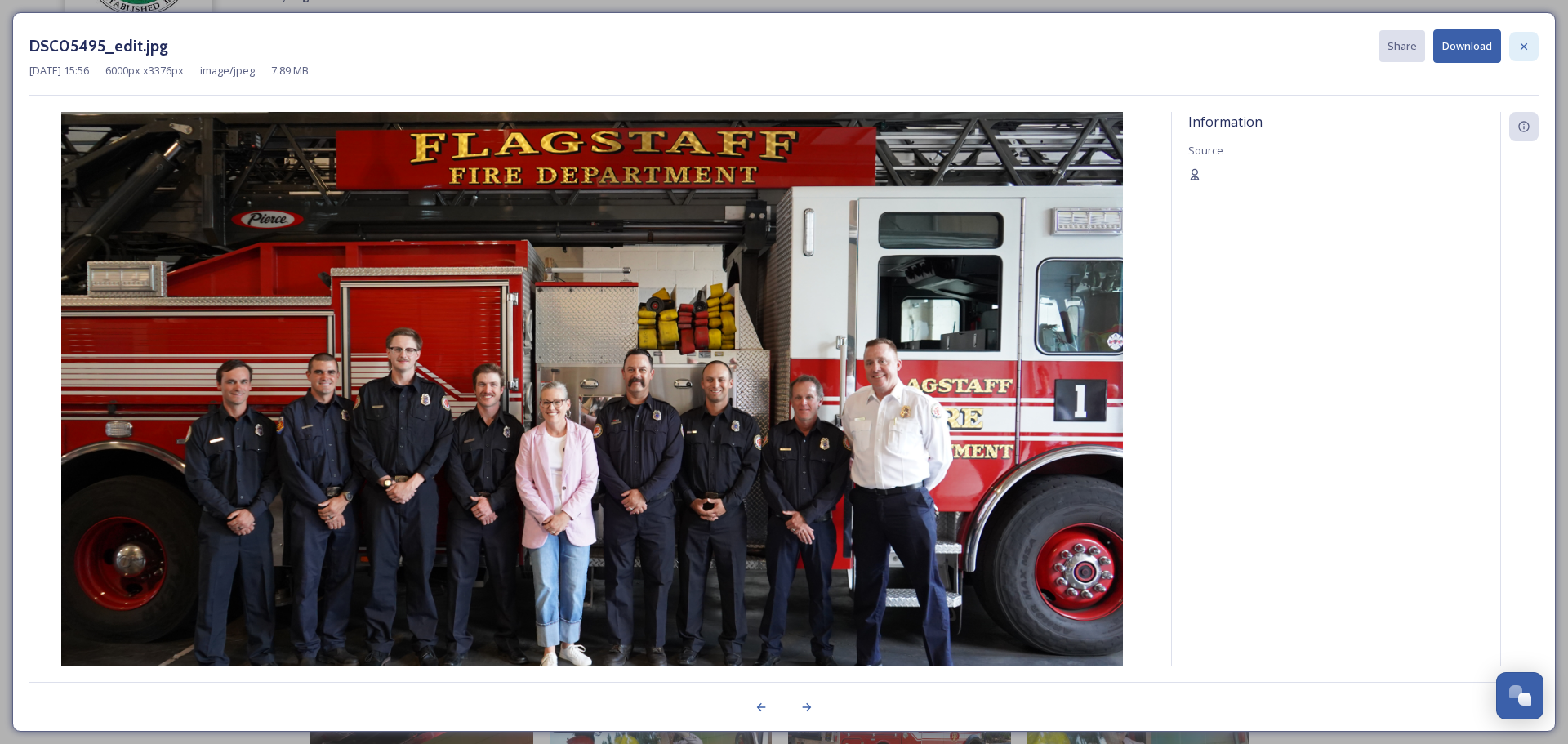
click at [1530, 46] on div at bounding box center [1524, 47] width 29 height 29
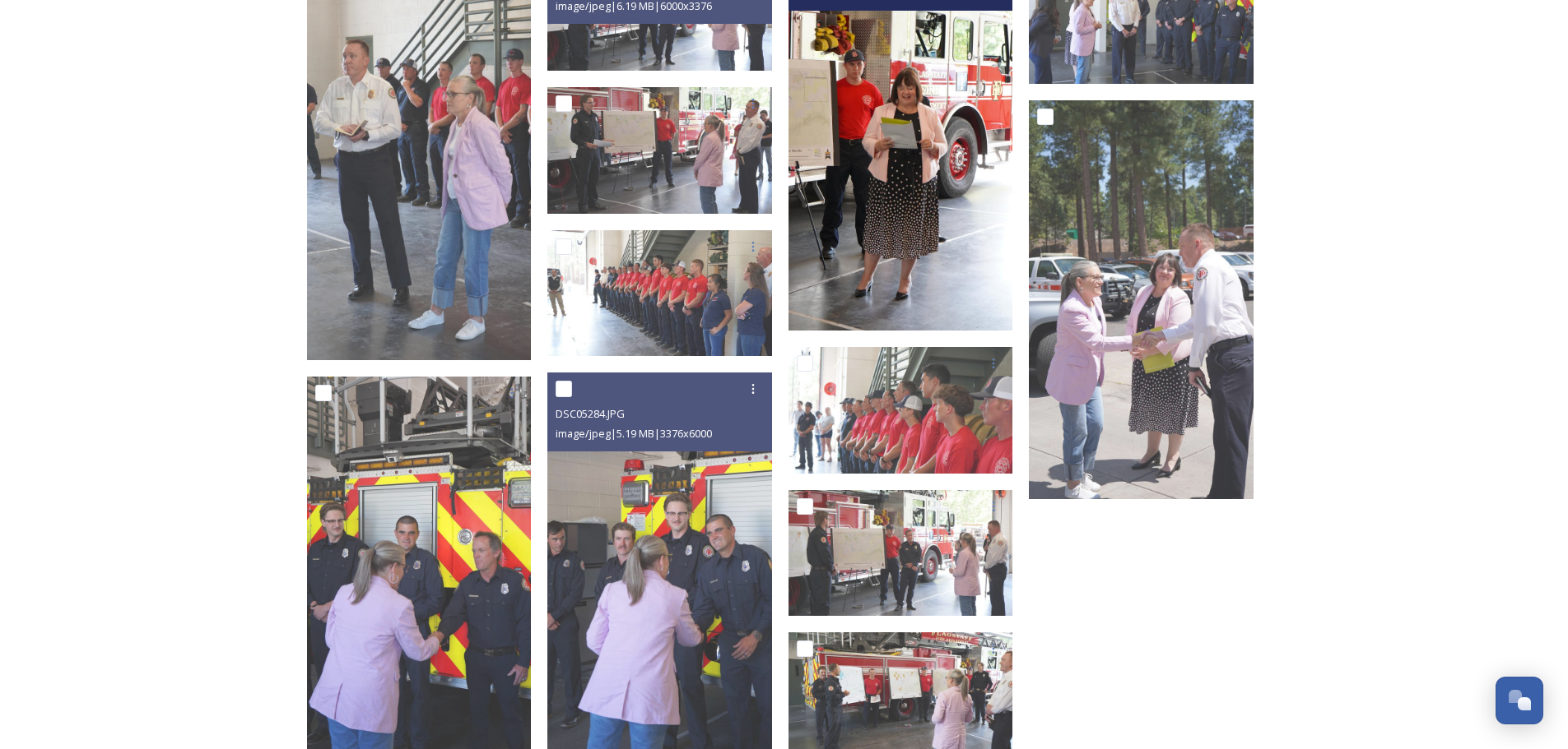
scroll to position [2659, 0]
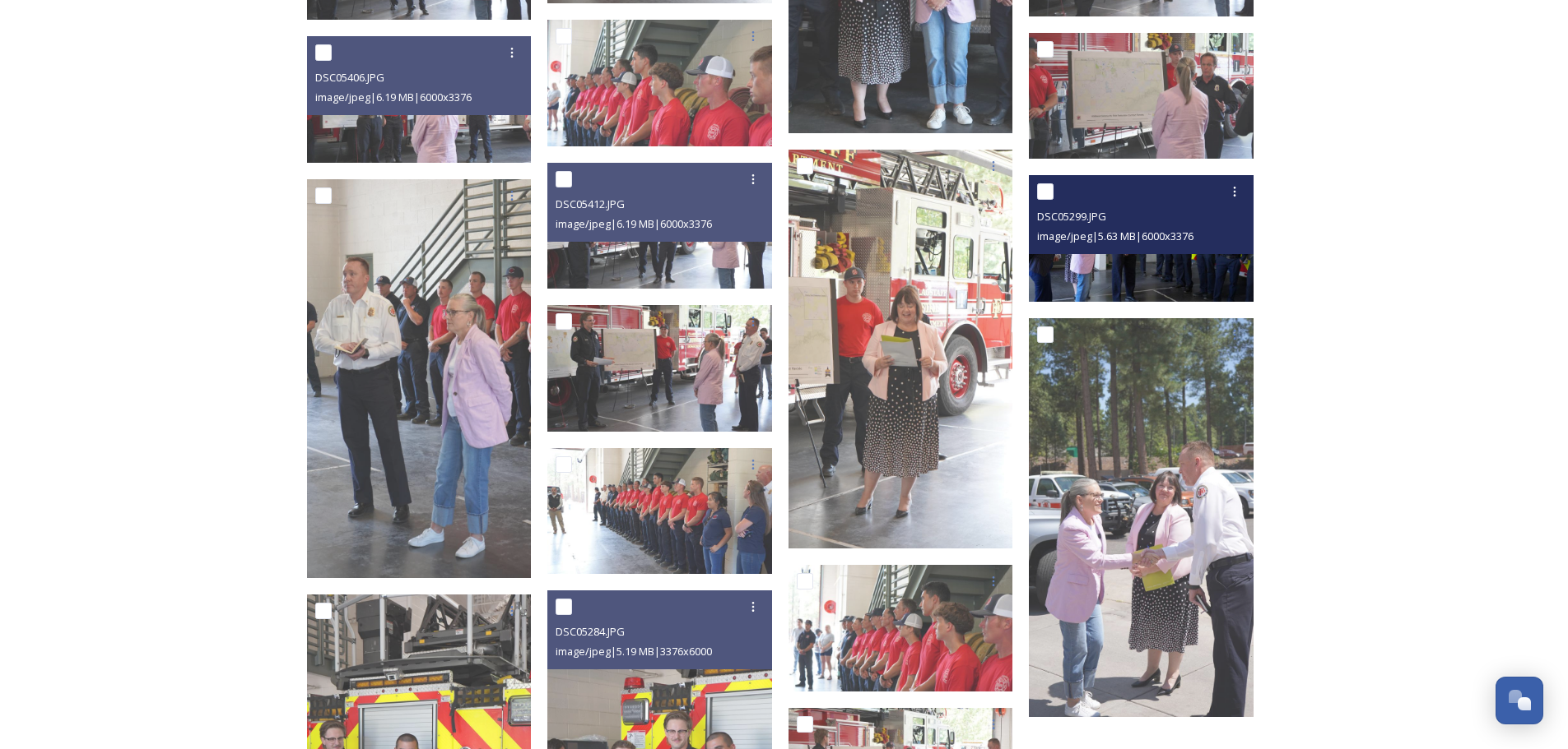
click at [1160, 273] on img at bounding box center [1141, 239] width 225 height 127
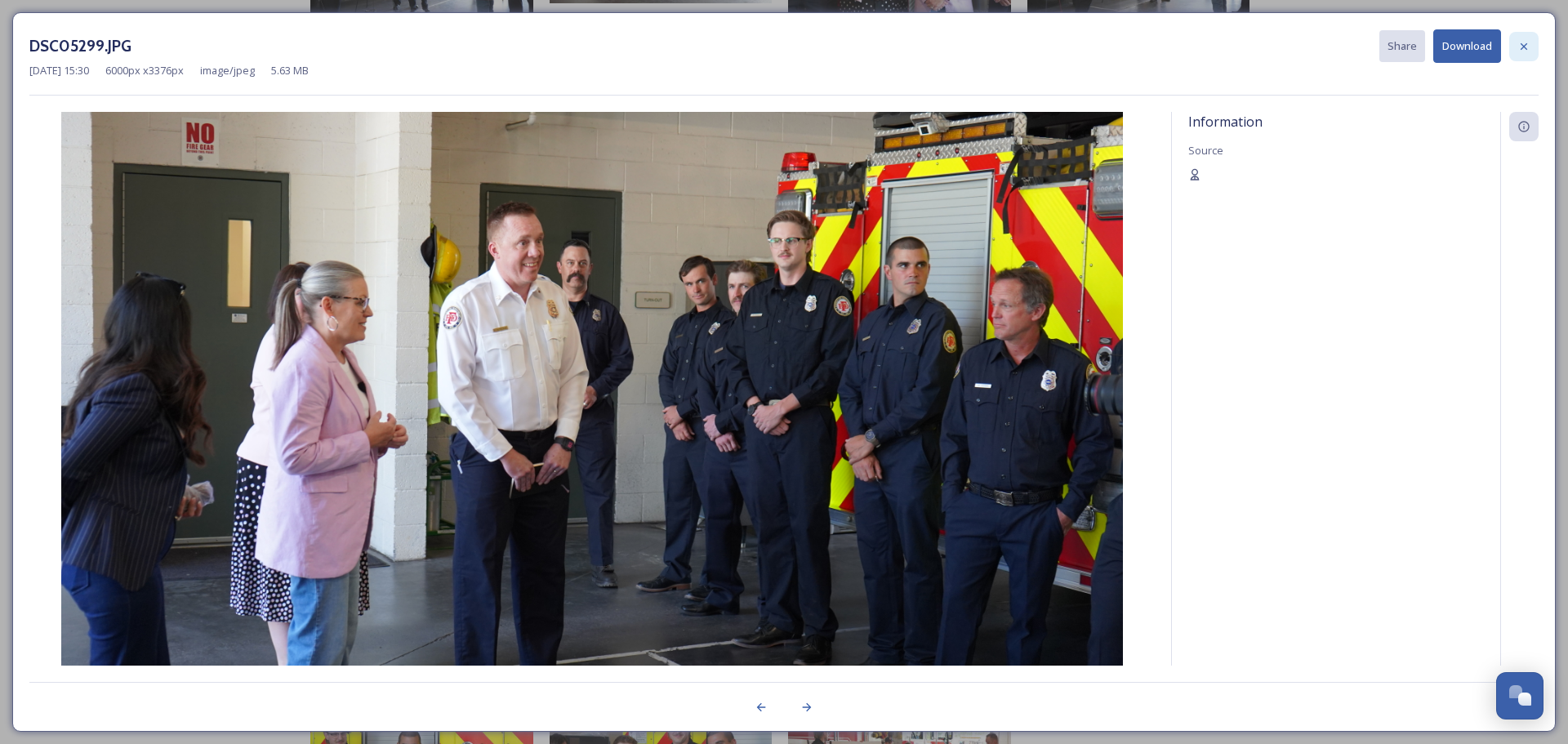
click at [1527, 48] on icon at bounding box center [1524, 47] width 13 height 13
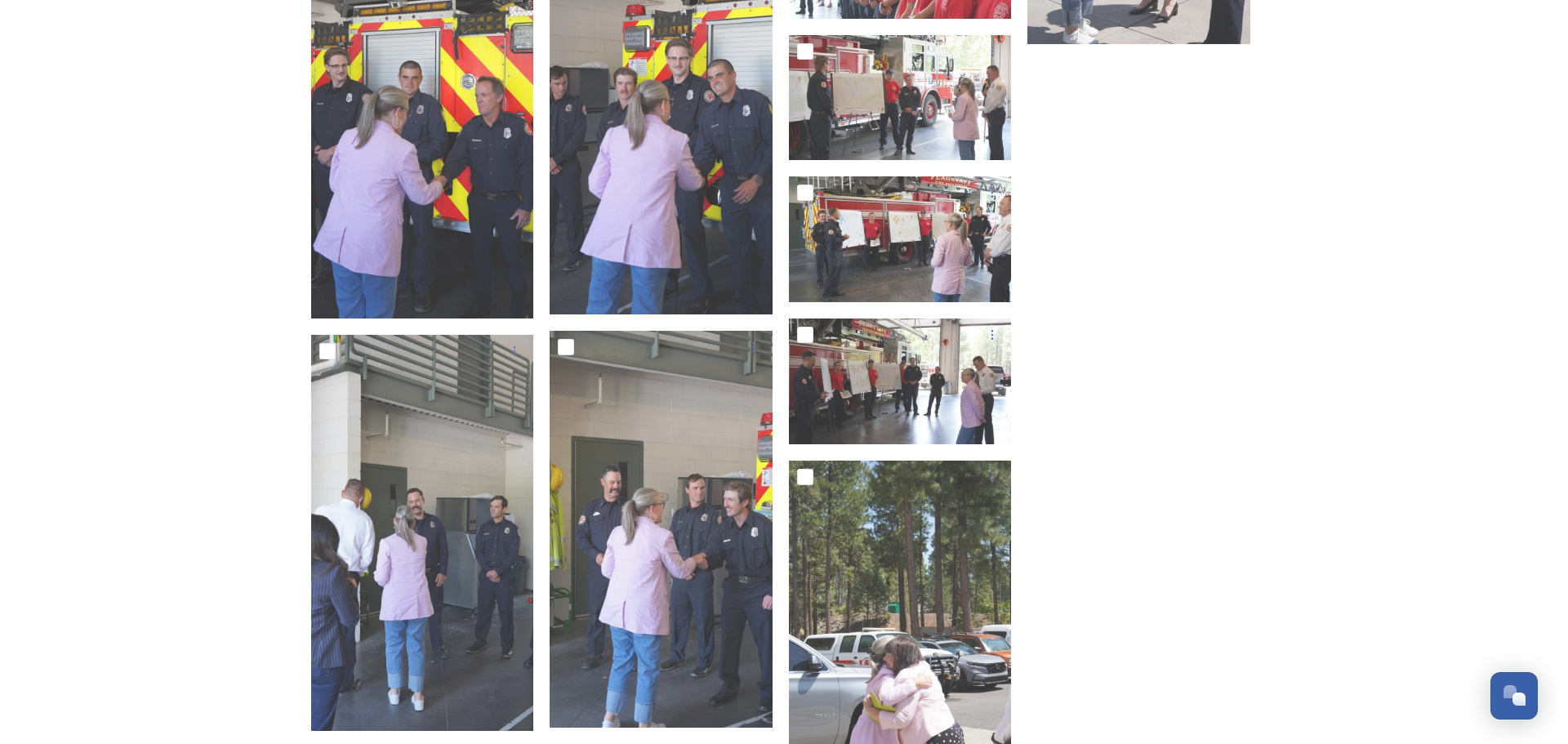
scroll to position [3376, 0]
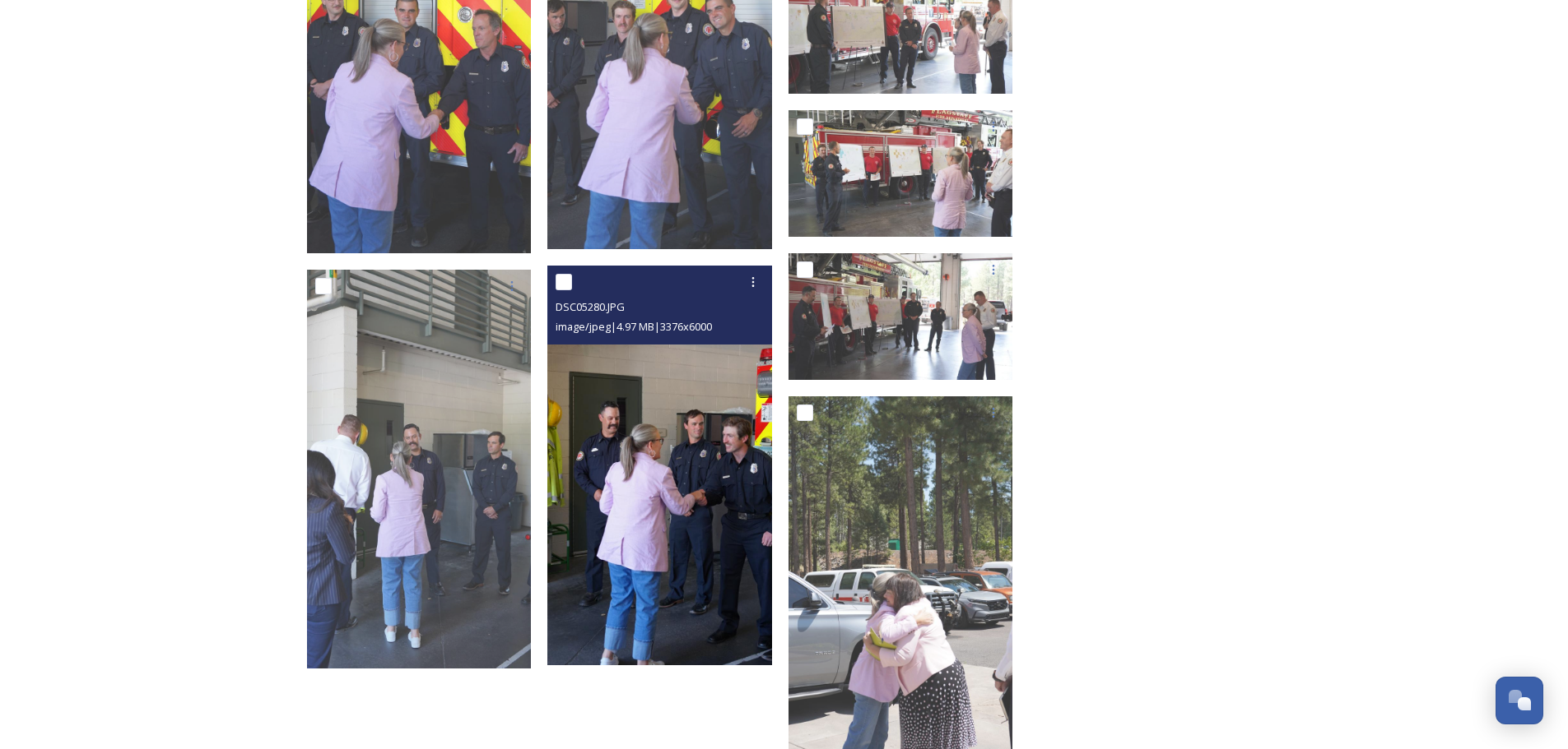
click at [707, 503] on img at bounding box center [660, 464] width 225 height 399
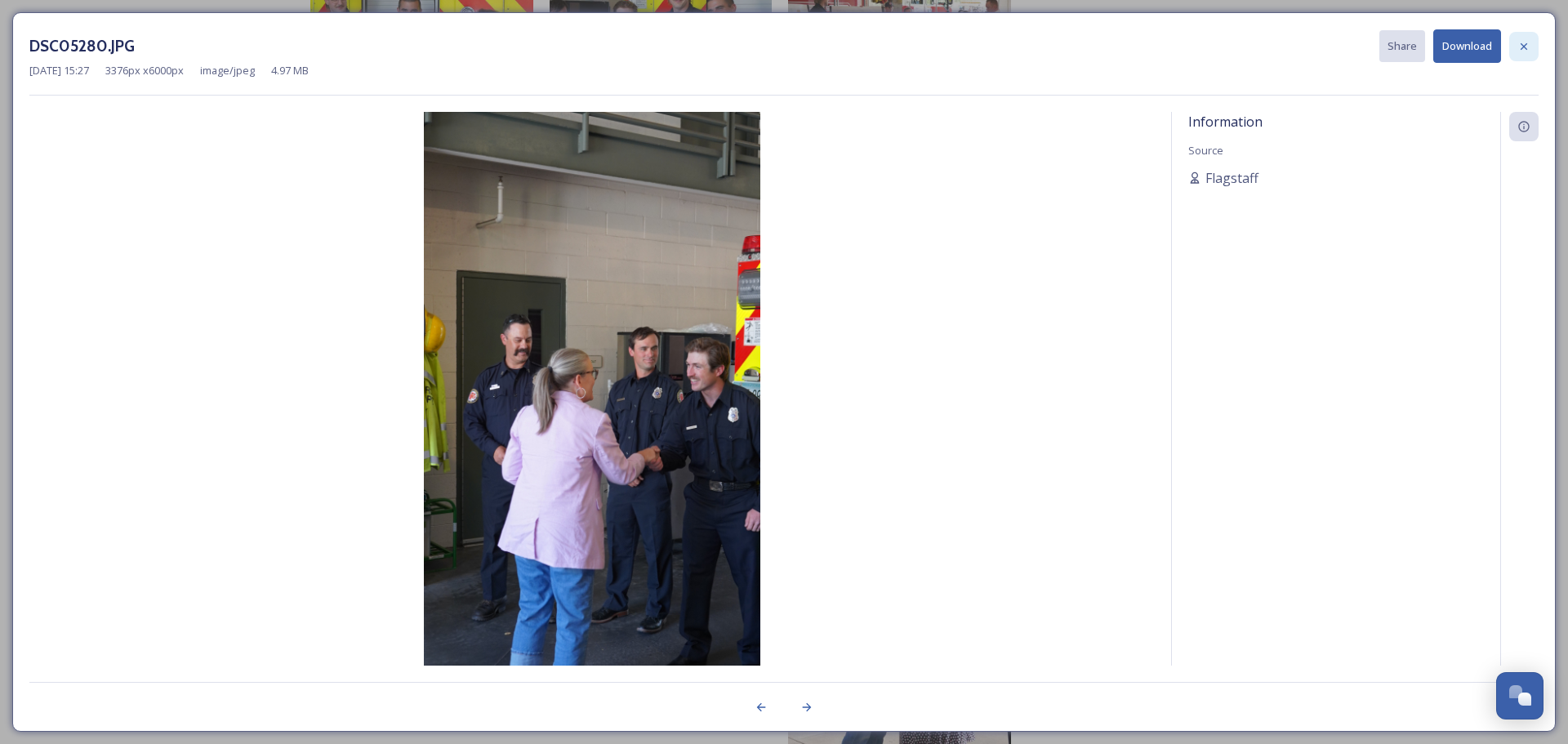
click at [1529, 60] on div at bounding box center [1524, 47] width 29 height 29
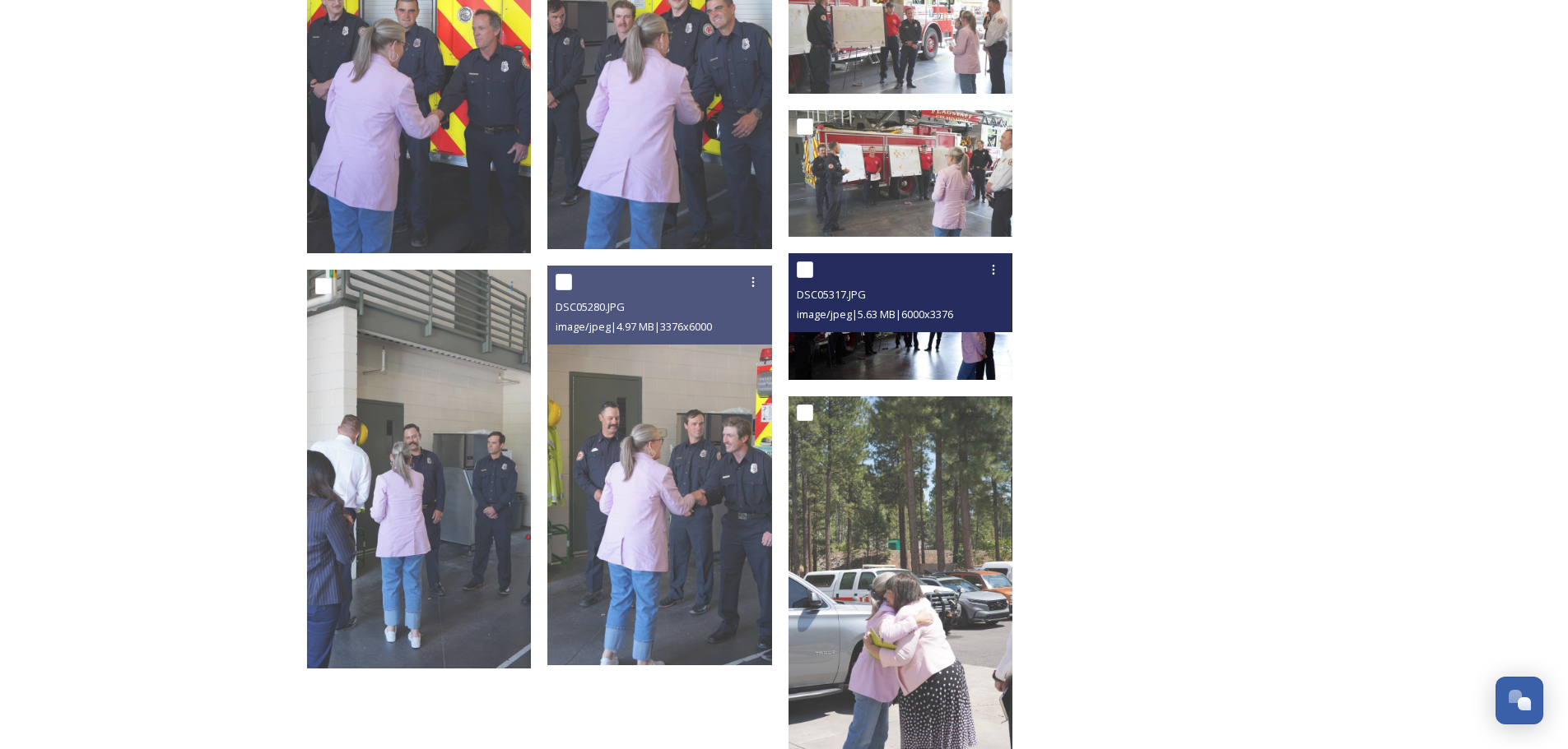
click at [957, 350] on img at bounding box center [901, 317] width 225 height 127
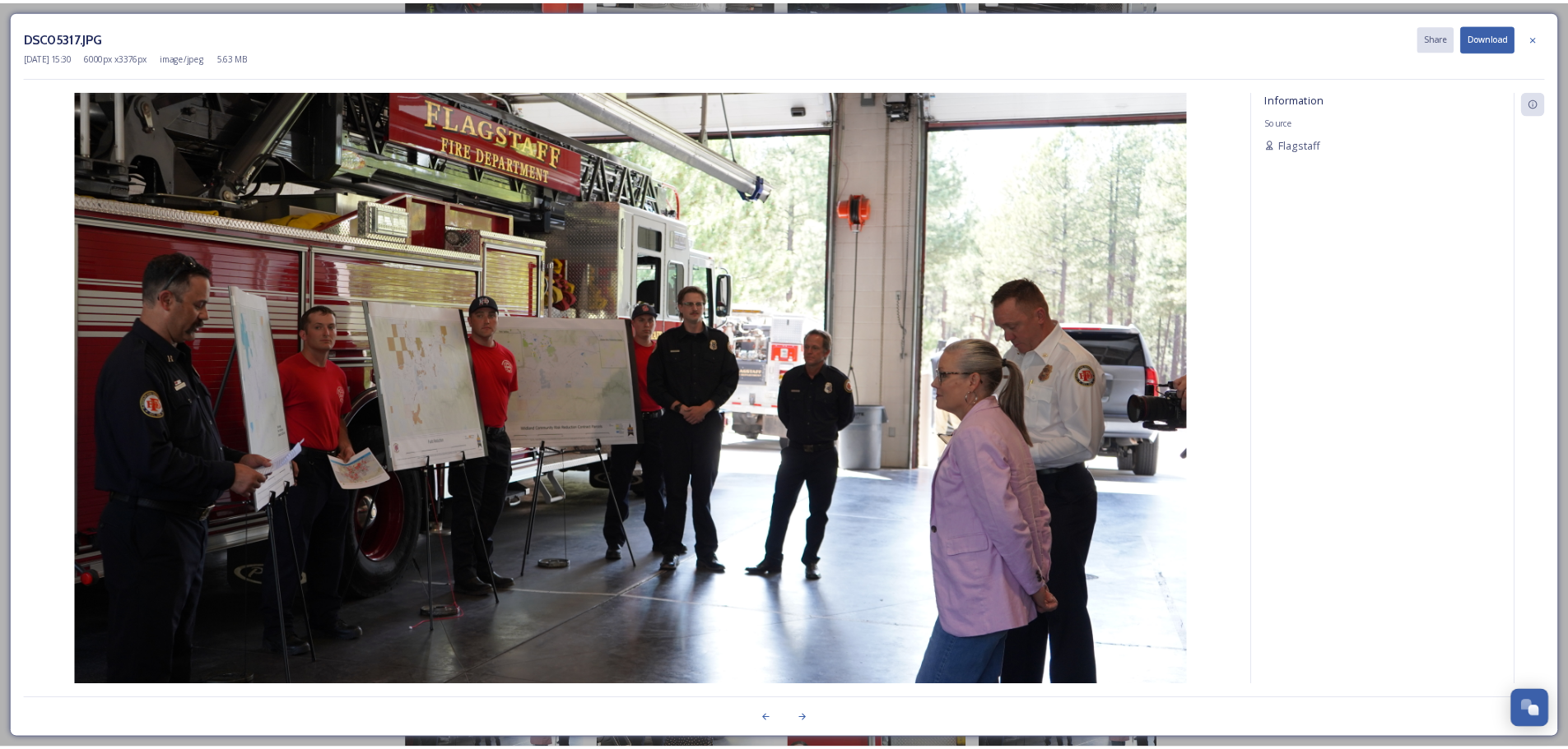
scroll to position [1582, 0]
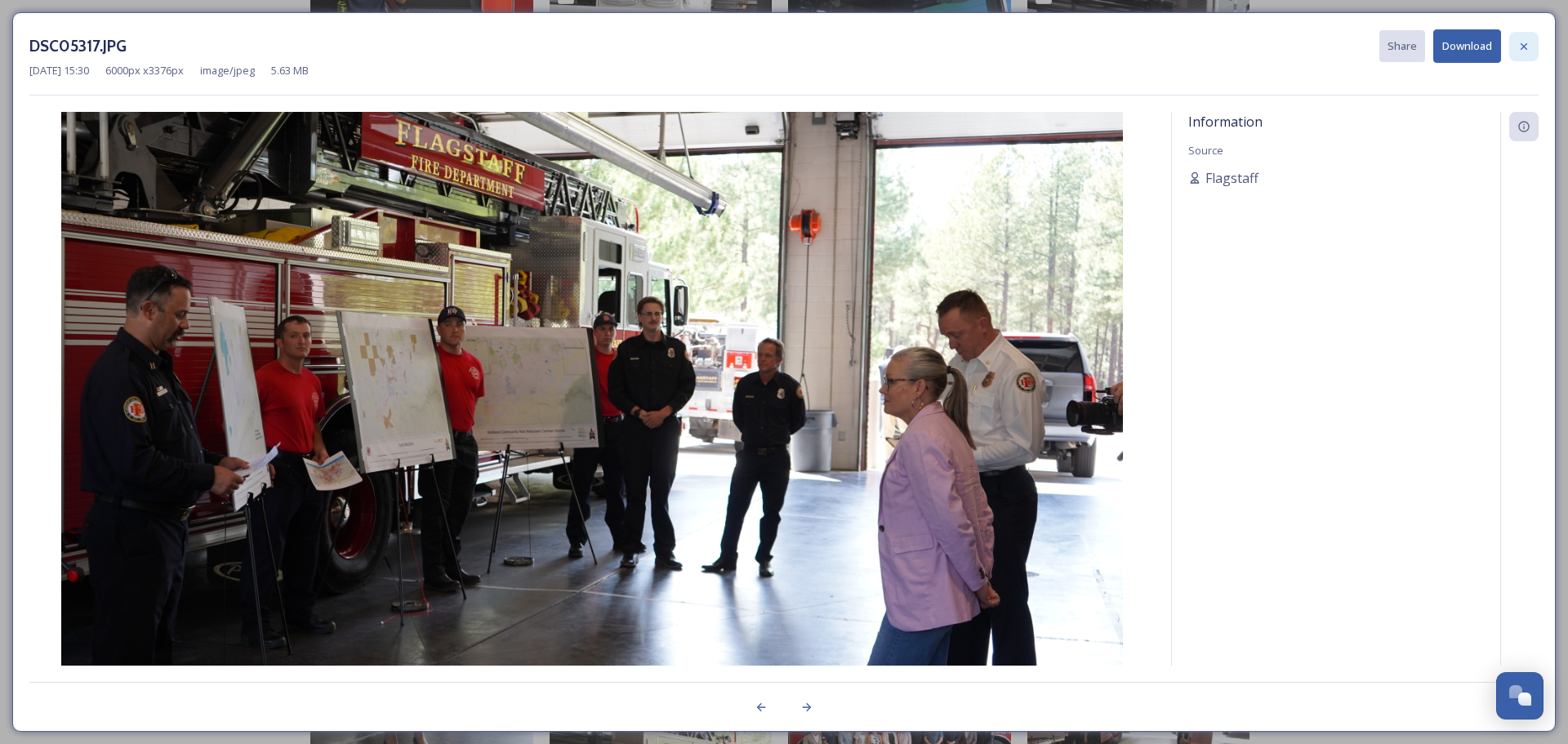
click at [1530, 51] on div at bounding box center [1524, 47] width 29 height 29
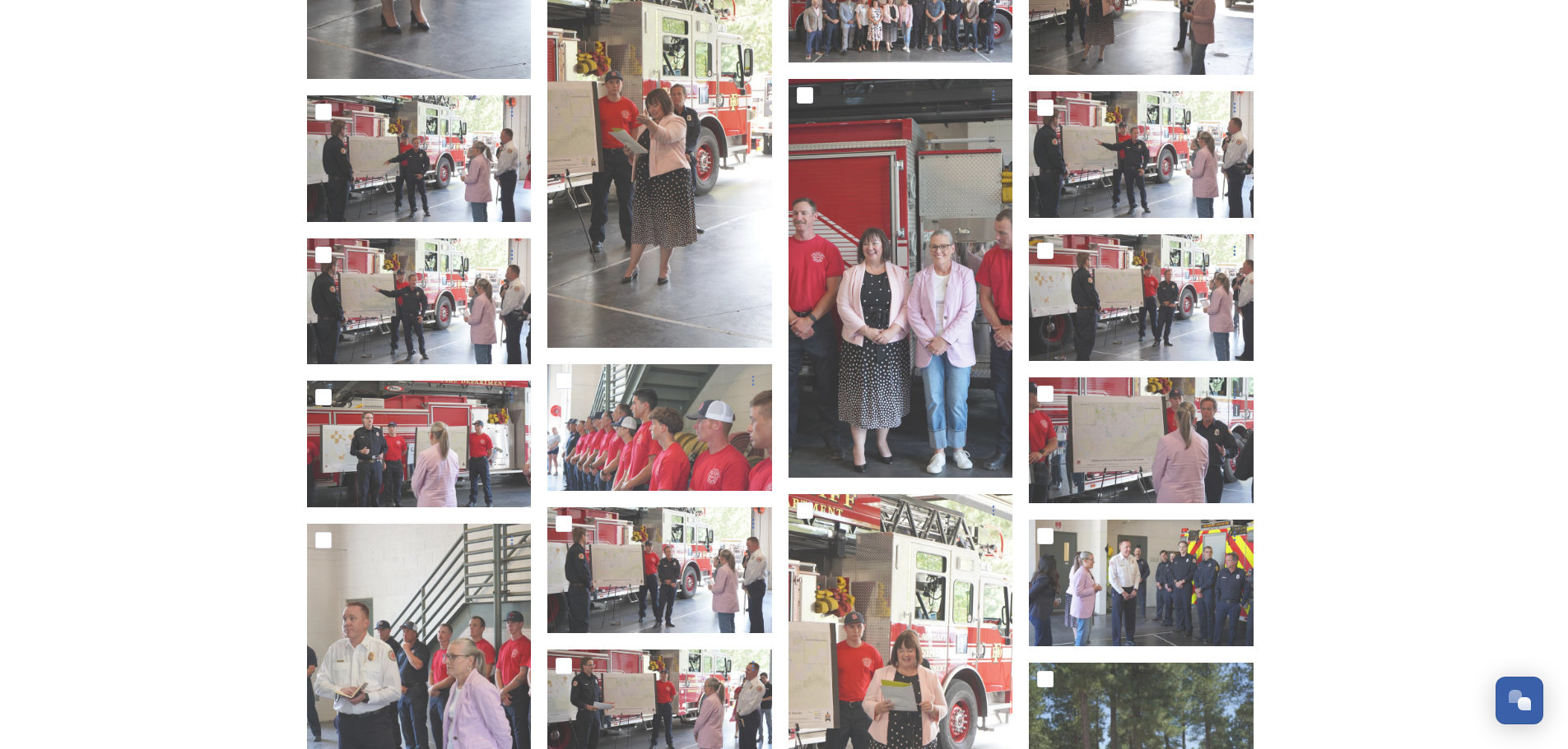
scroll to position [2323, 0]
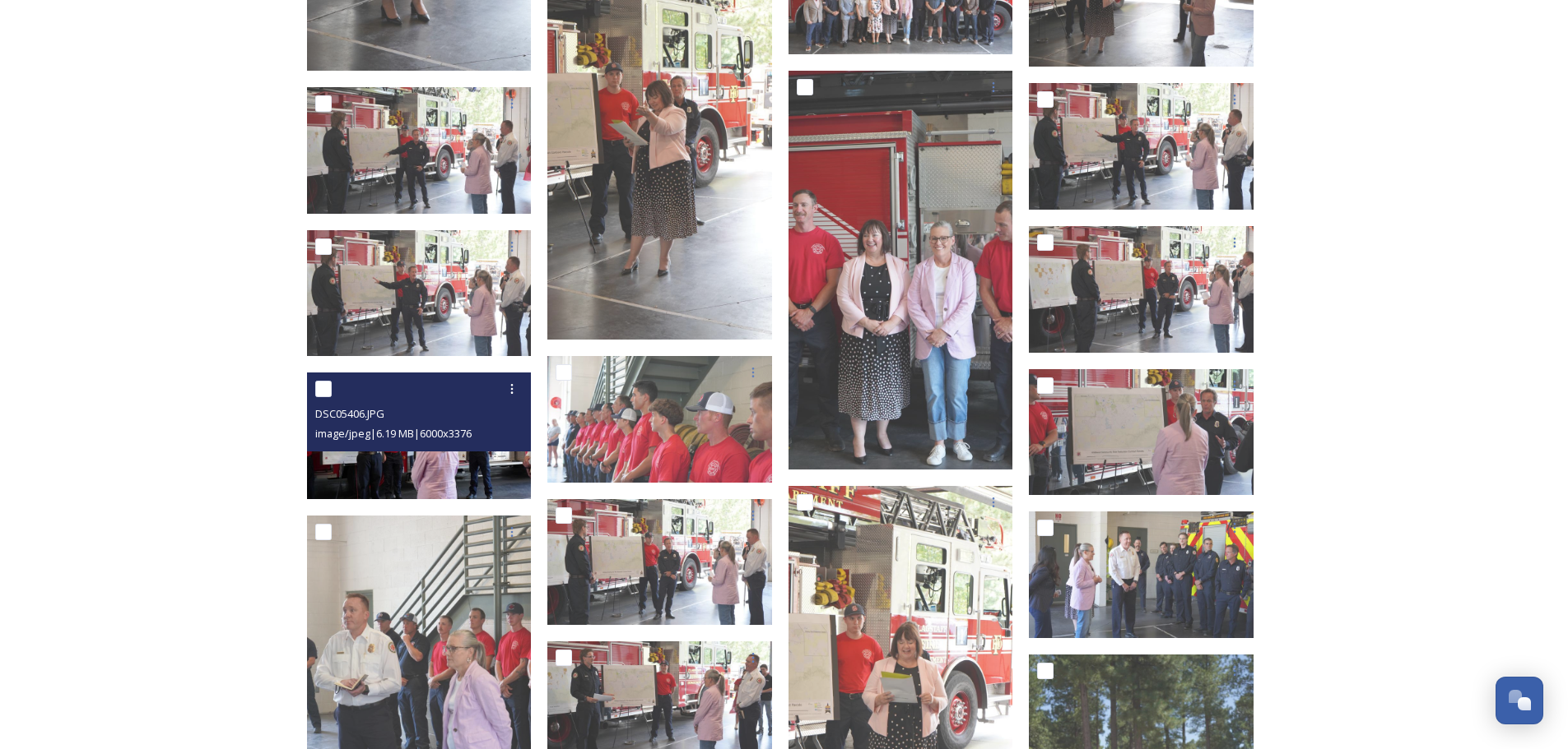
click at [418, 463] on img at bounding box center [419, 436] width 225 height 127
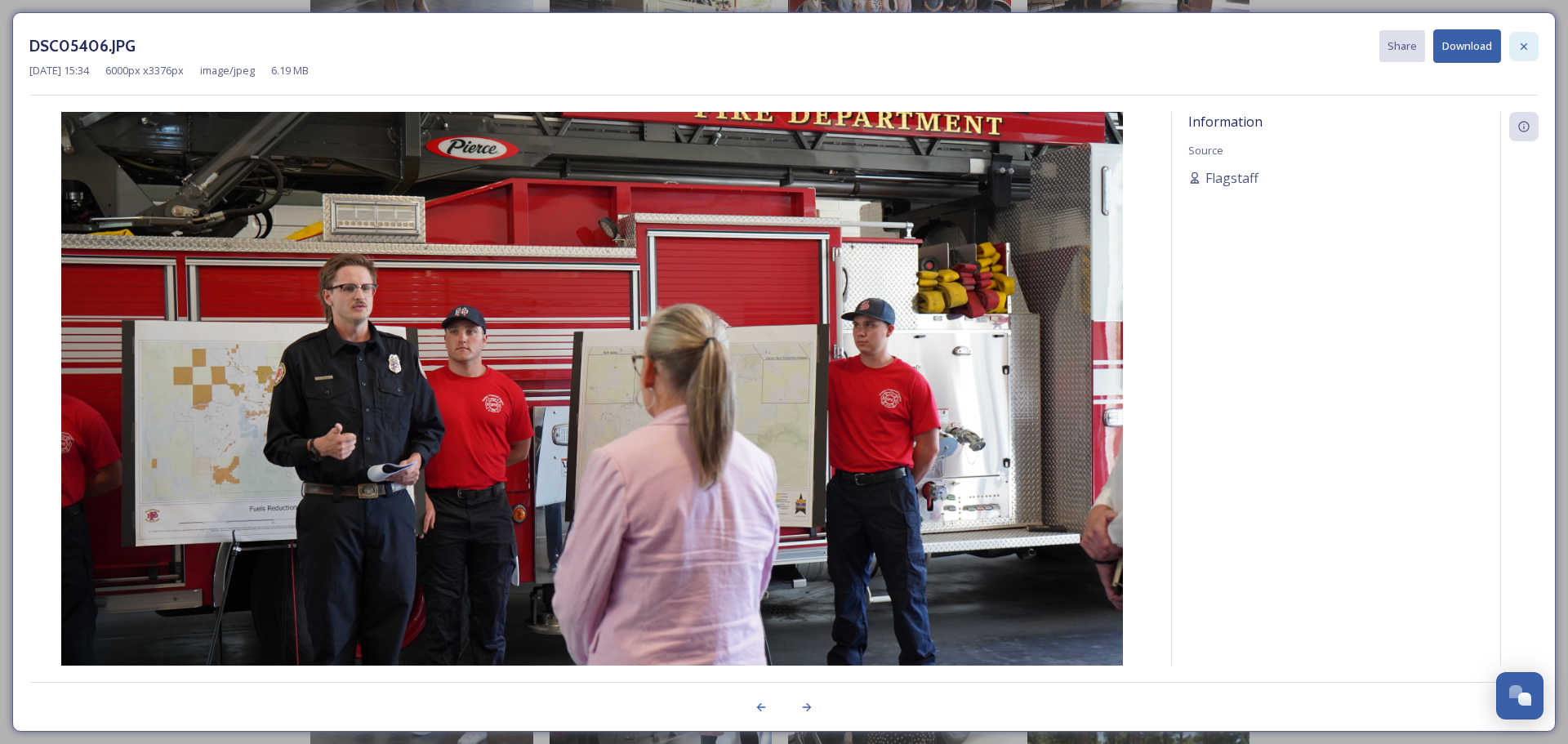
click at [1523, 59] on div at bounding box center [1524, 47] width 29 height 29
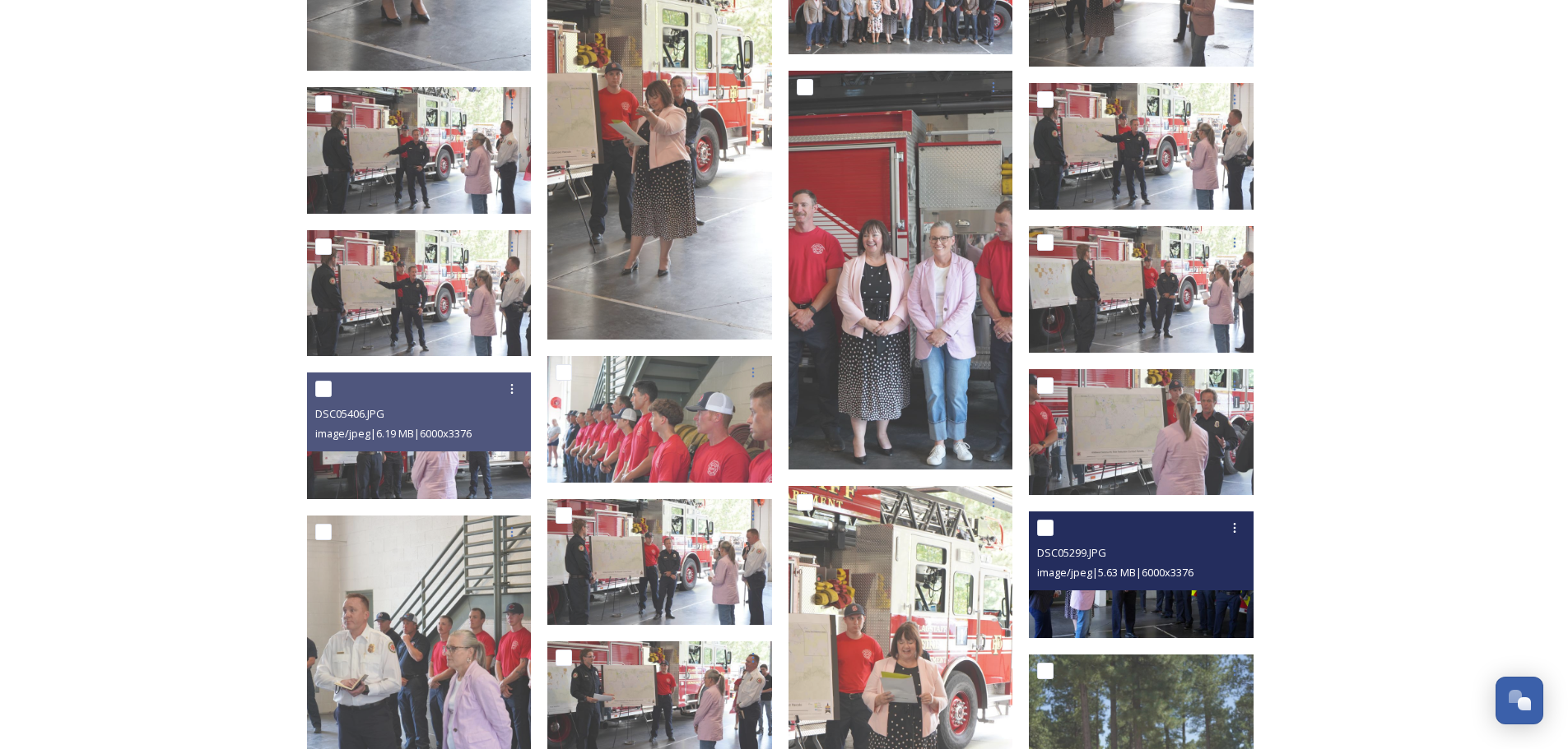
click at [1192, 614] on img at bounding box center [1141, 575] width 225 height 127
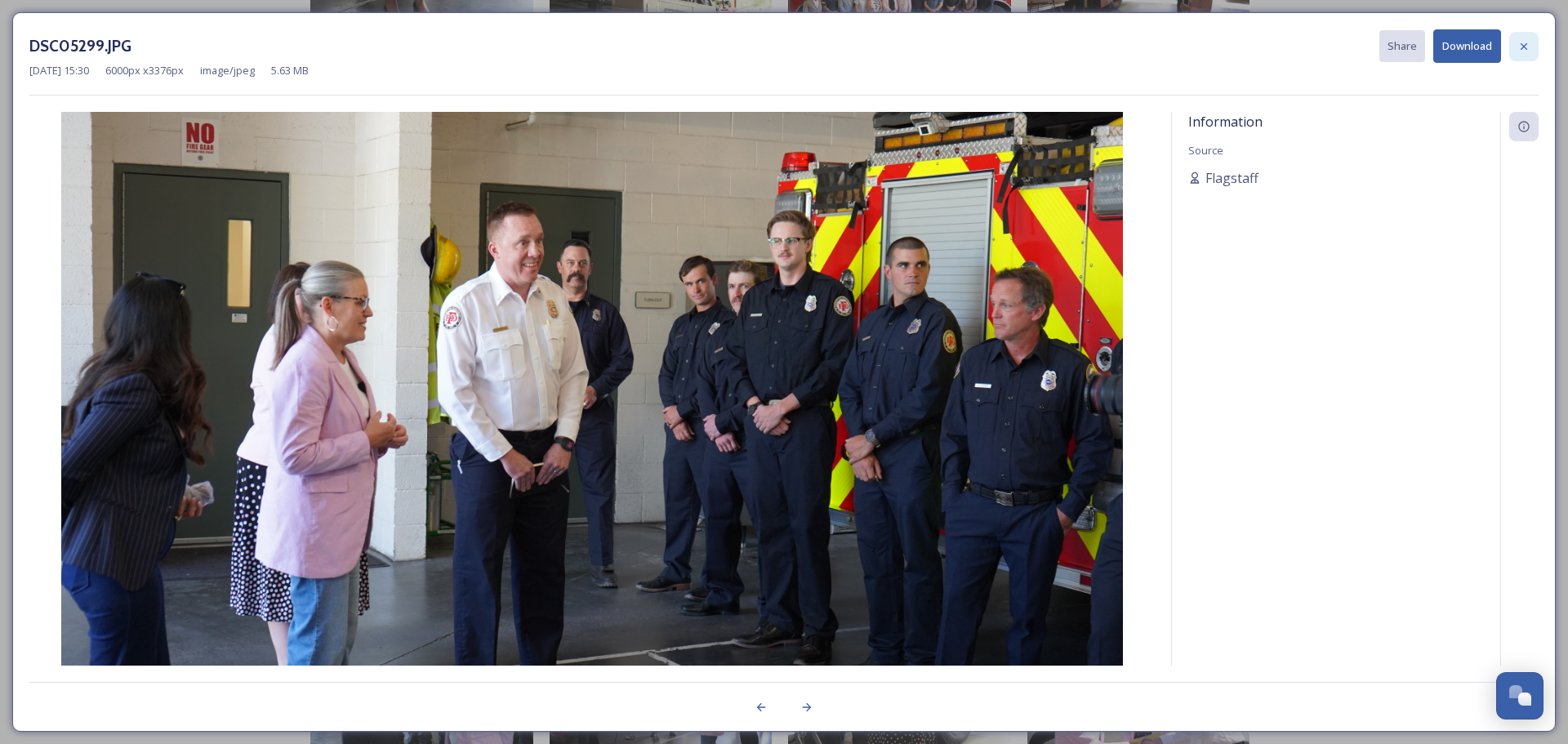
click at [1520, 41] on icon at bounding box center [1524, 47] width 13 height 13
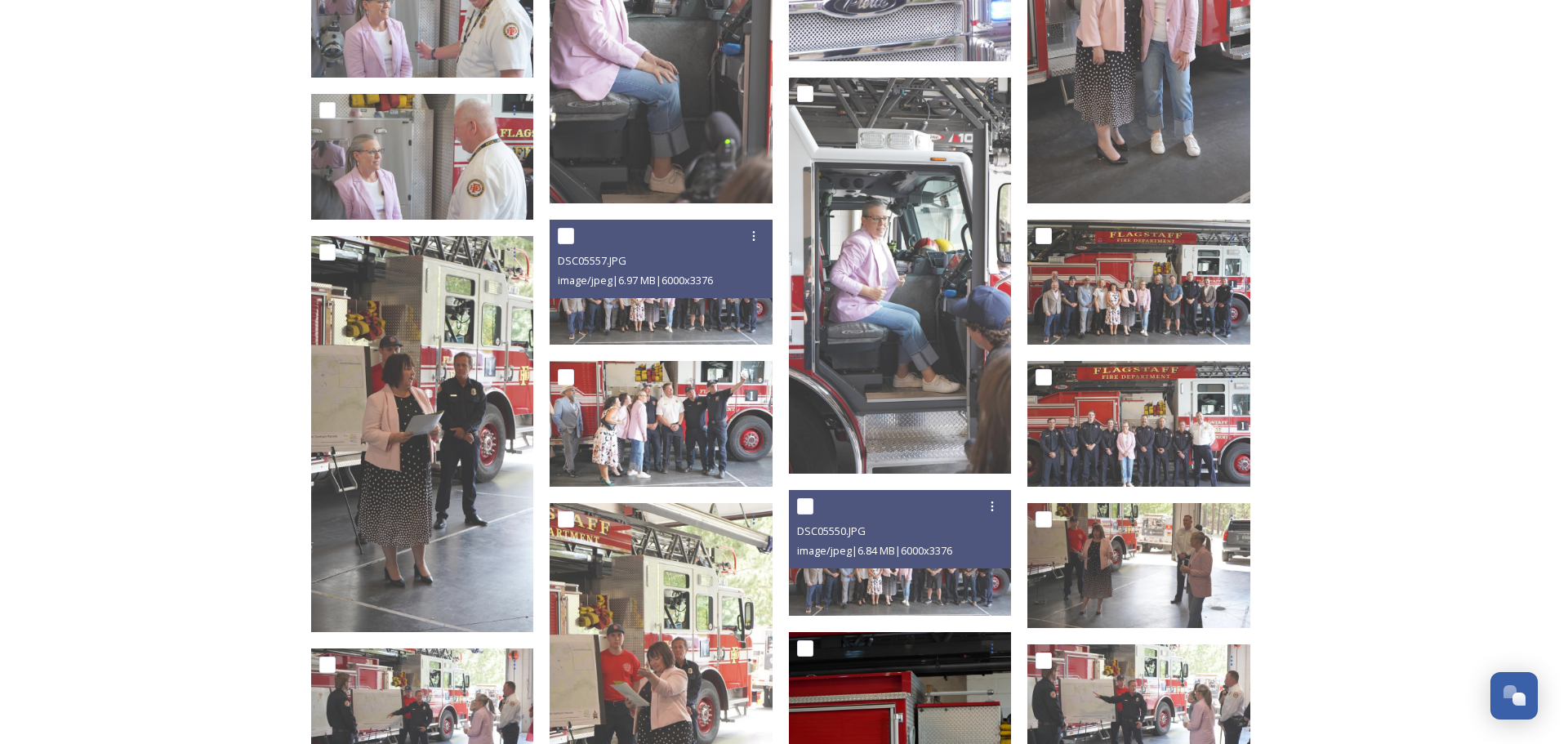
scroll to position [1653, 0]
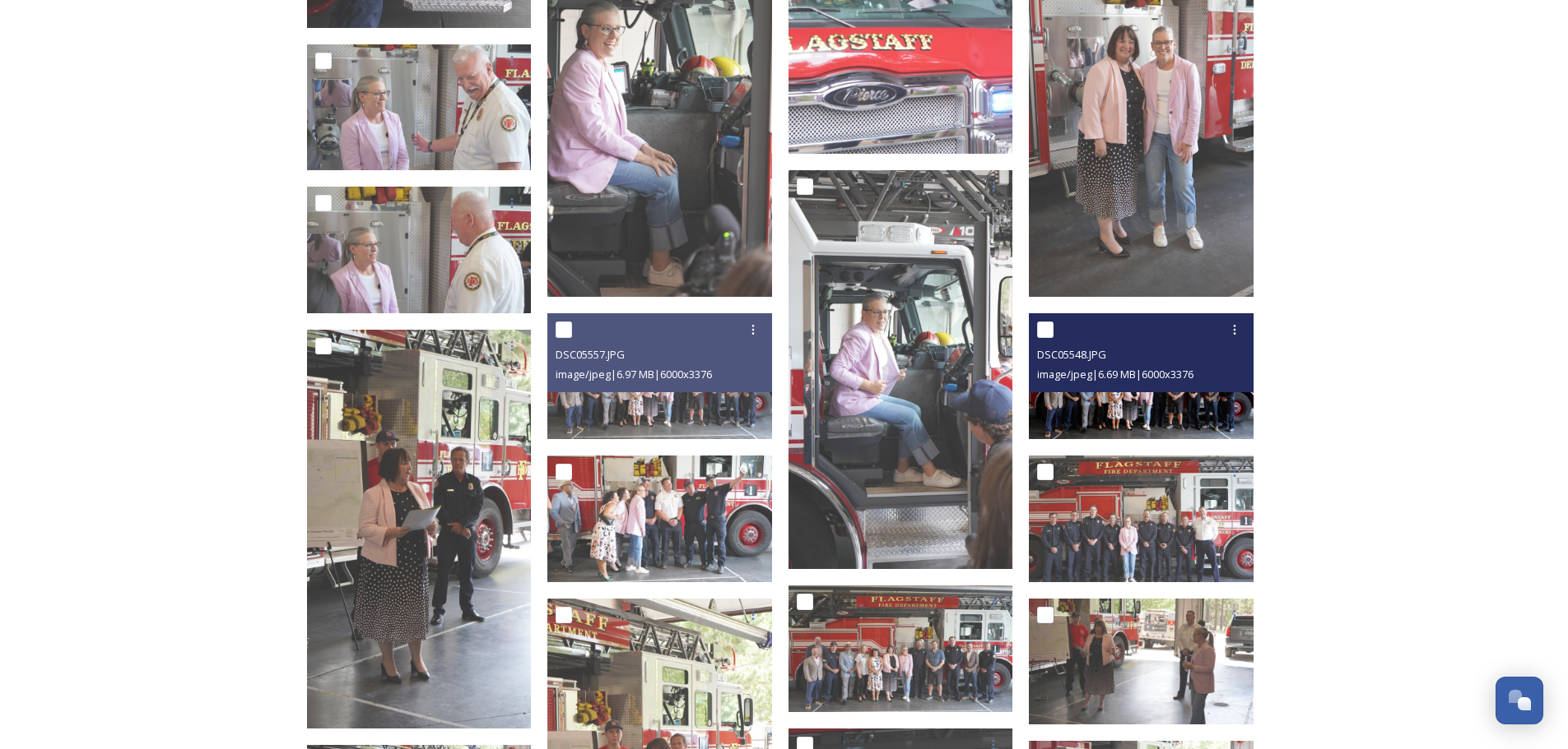
click at [1146, 410] on img at bounding box center [1141, 377] width 225 height 127
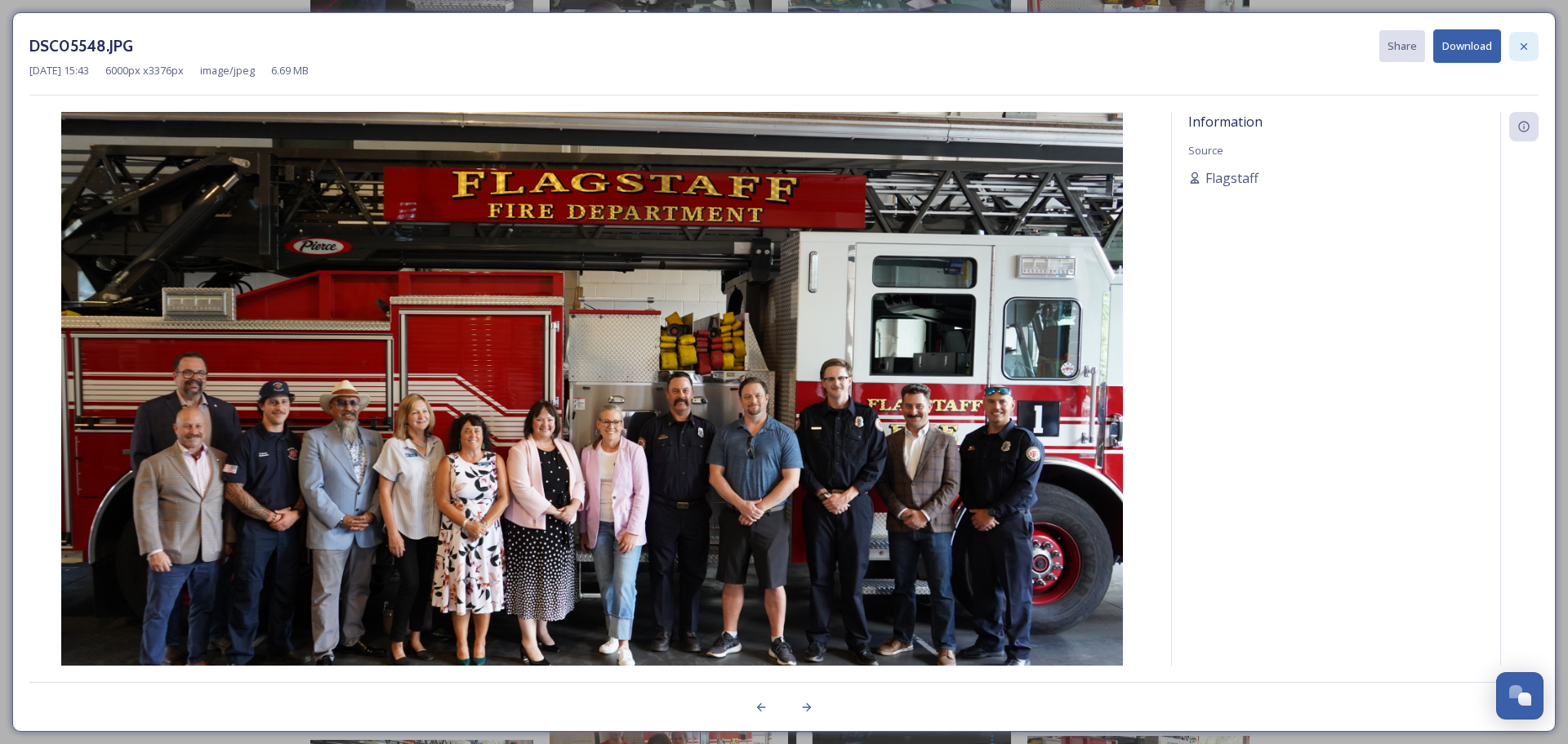
click at [1520, 49] on icon at bounding box center [1524, 47] width 13 height 13
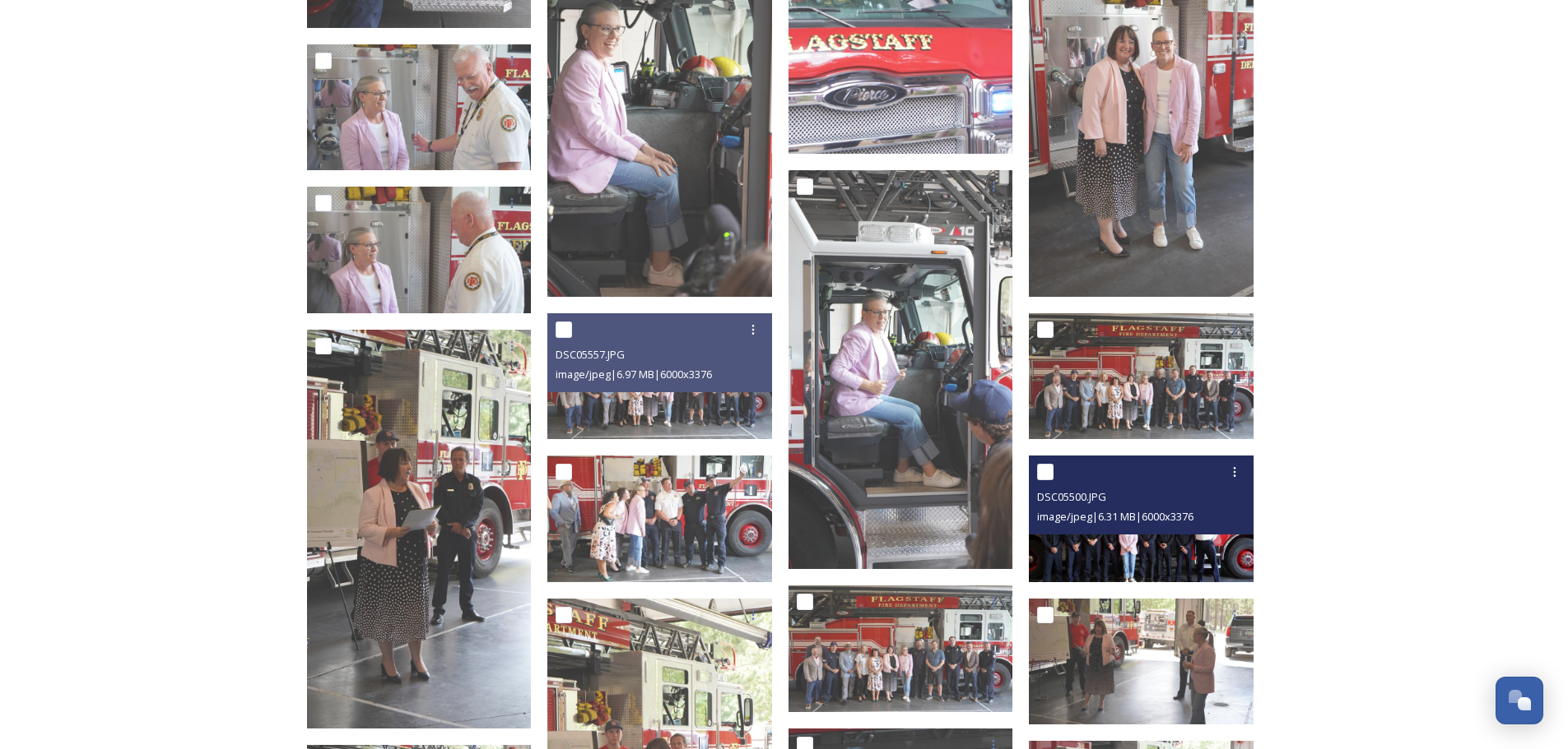
click at [1174, 560] on img at bounding box center [1141, 520] width 225 height 127
